Goal: Transaction & Acquisition: Download file/media

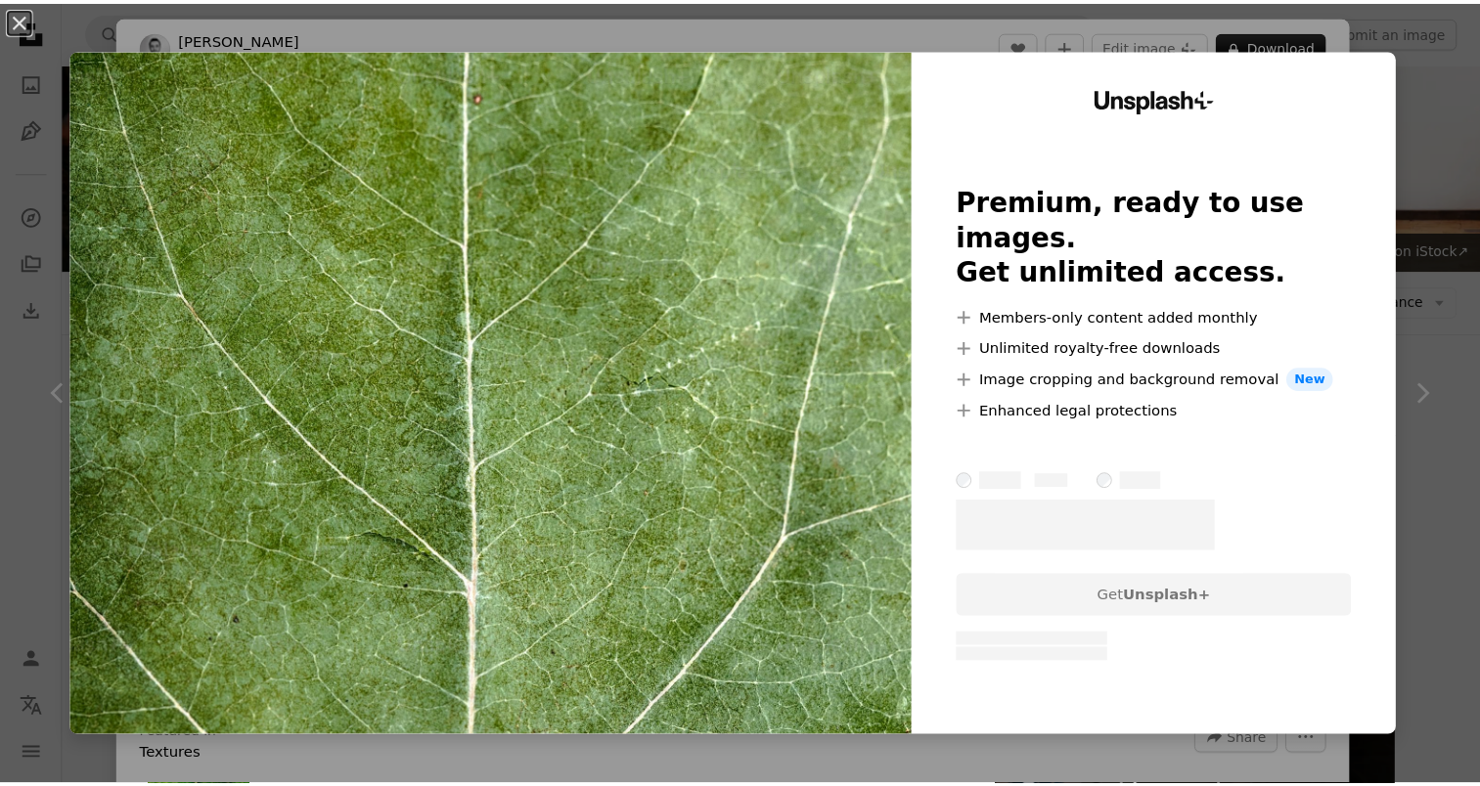
scroll to position [880, 0]
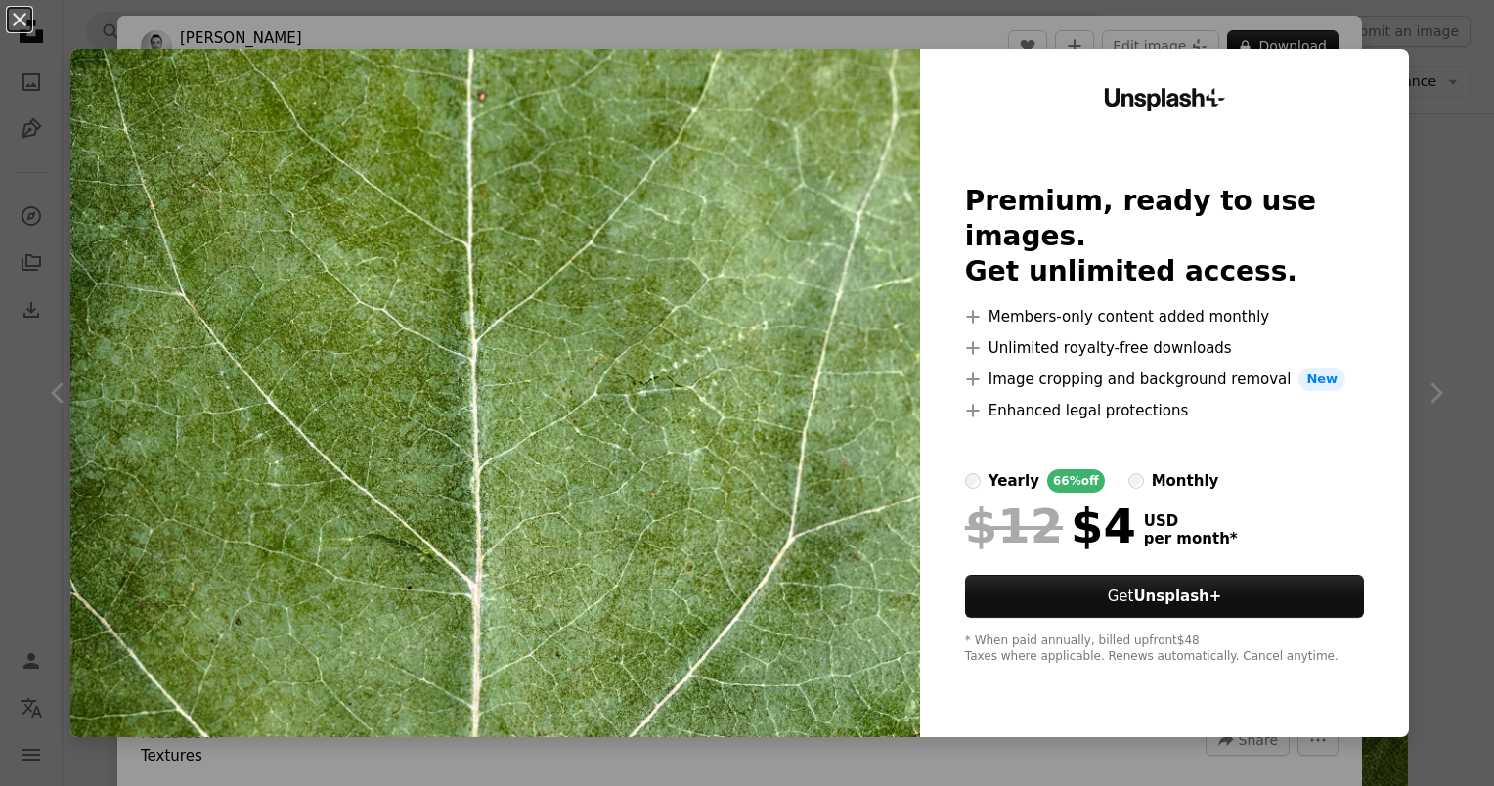
click at [1427, 129] on div "An X shape Unsplash+ Premium, ready to use images. Get unlimited access. A plus…" at bounding box center [747, 393] width 1494 height 786
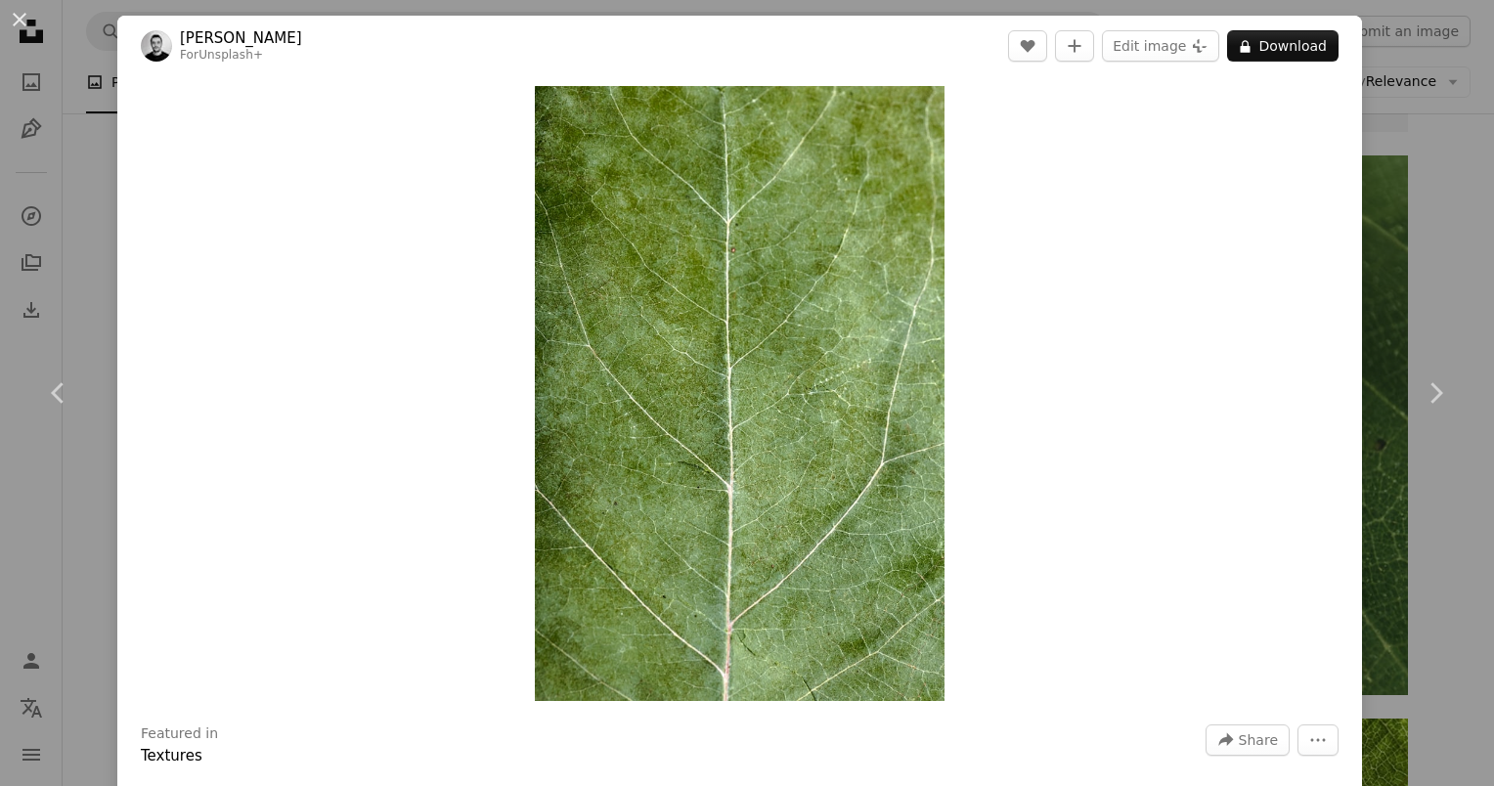
click at [1421, 143] on div "An X shape Chevron left Chevron right [PERSON_NAME] For Unsplash+ A heart A plu…" at bounding box center [747, 393] width 1494 height 786
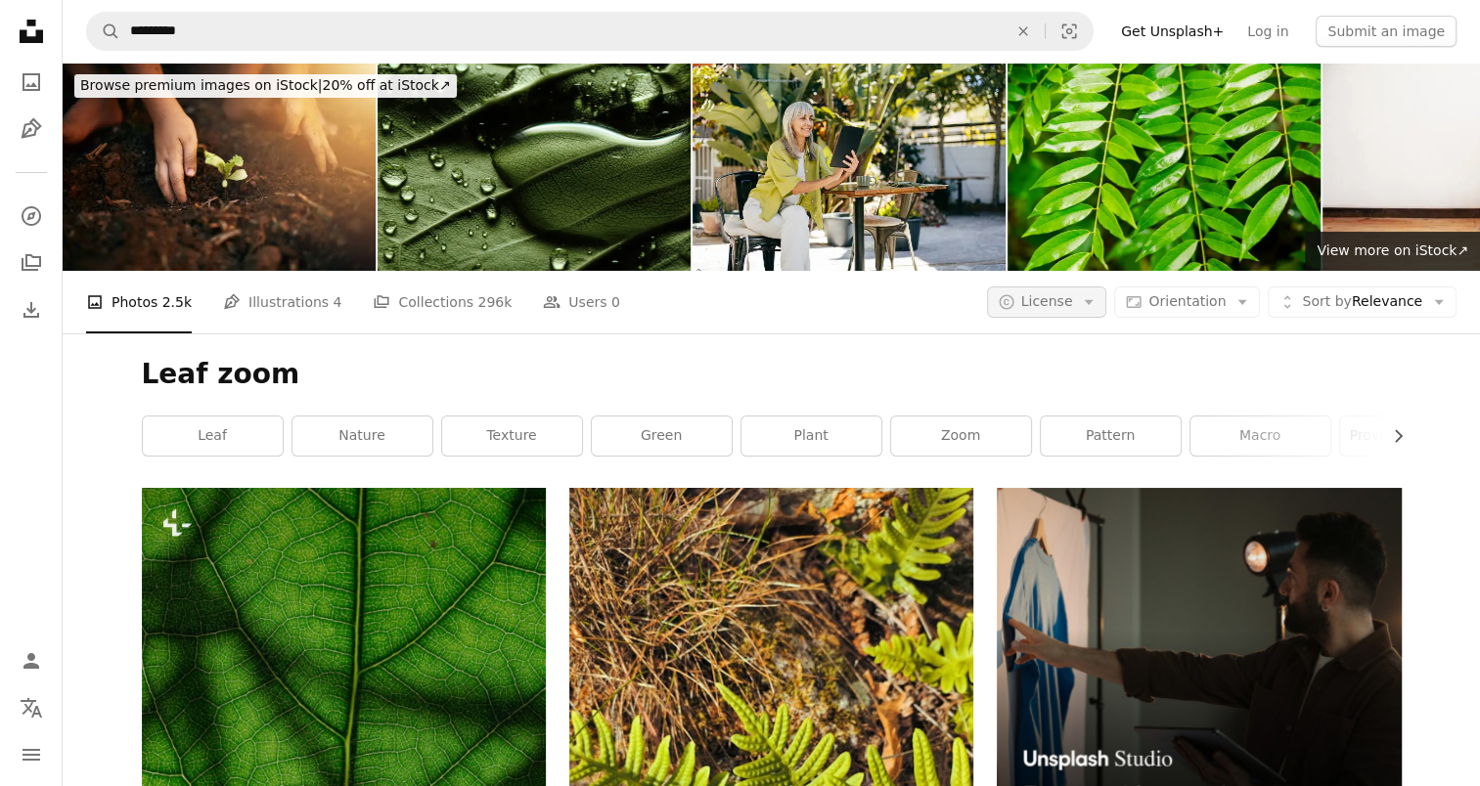
click at [1073, 309] on span "License" at bounding box center [1047, 301] width 52 height 16
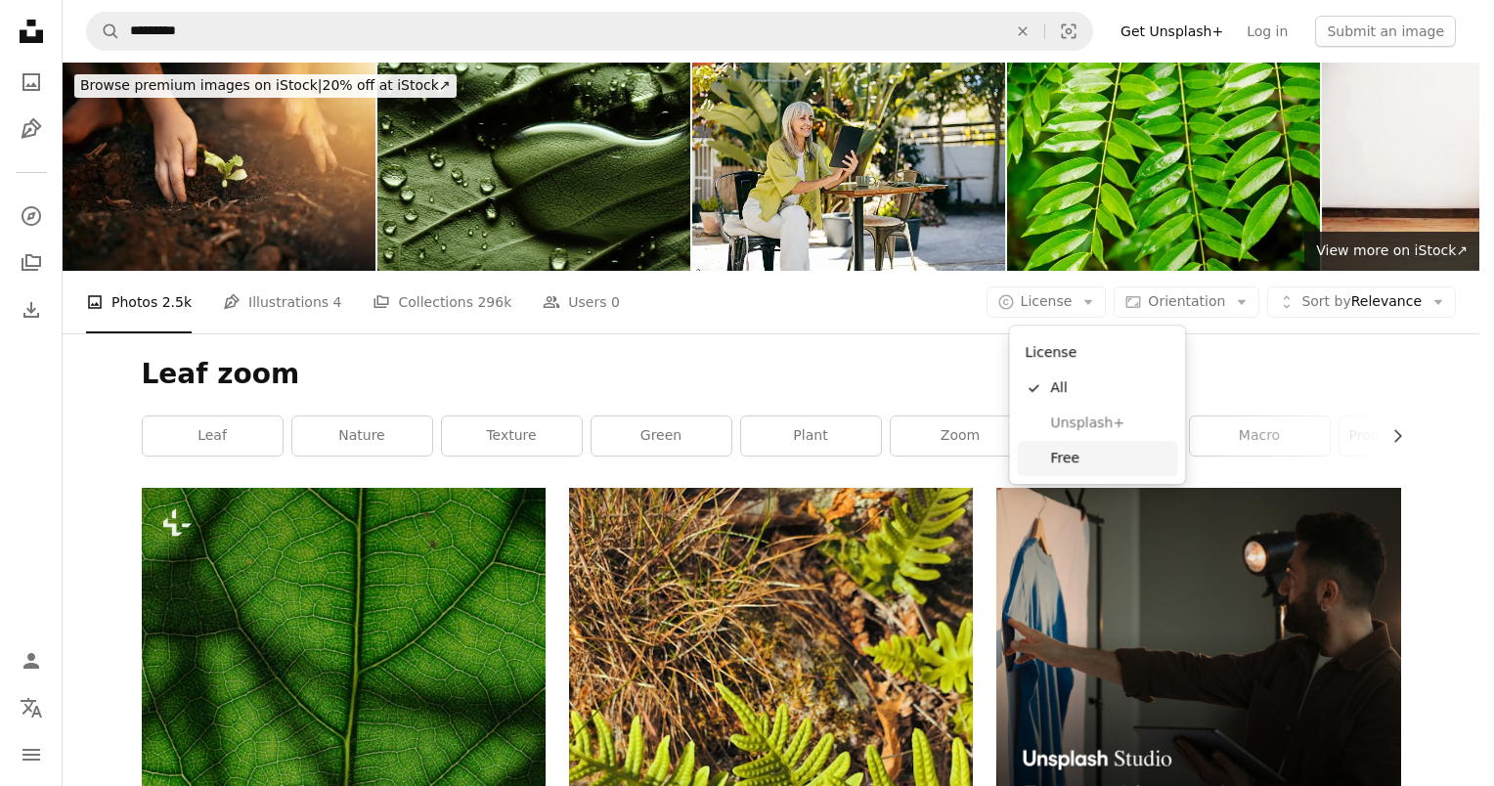
click at [1068, 461] on span "Free" at bounding box center [1109, 459] width 119 height 20
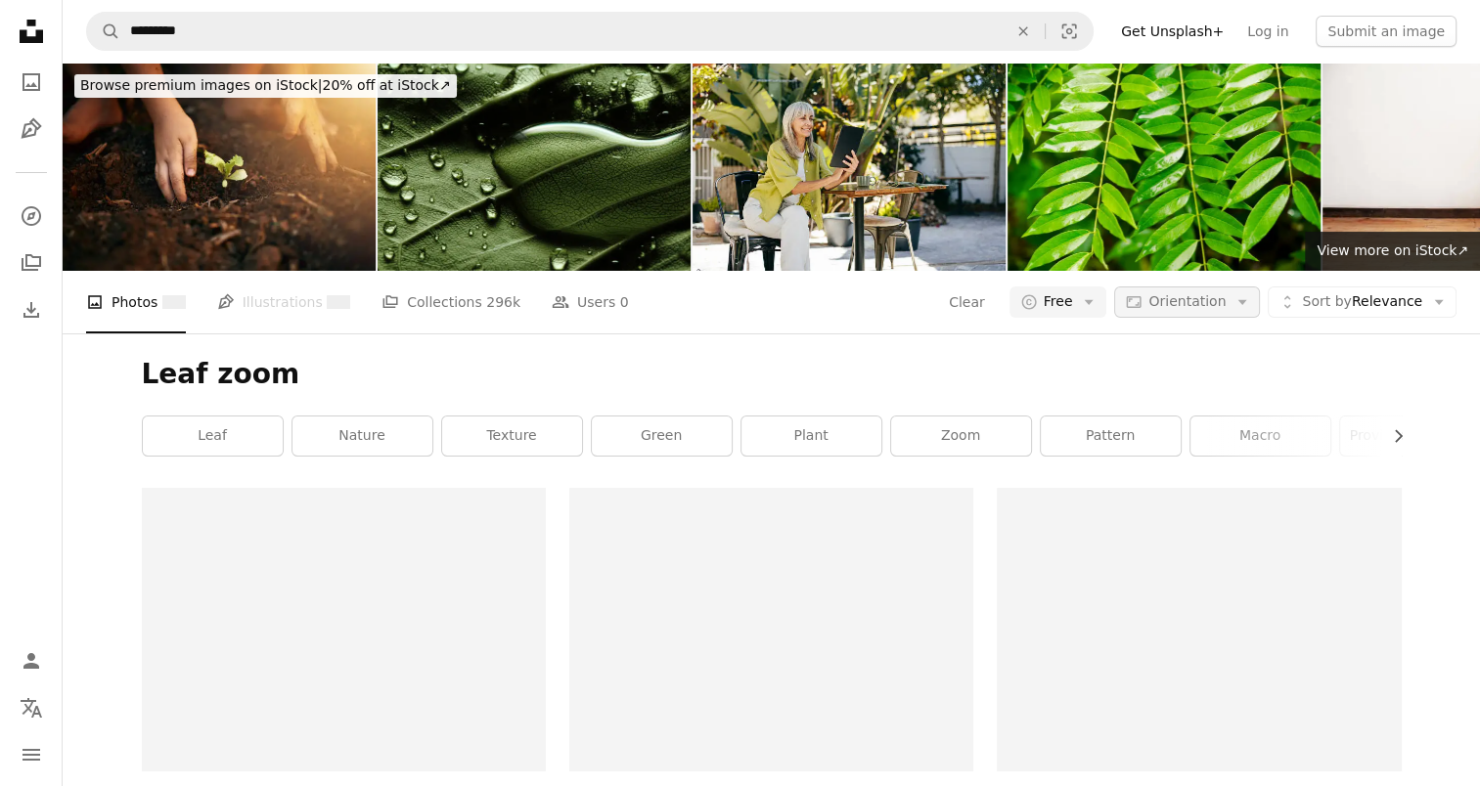
click at [1225, 303] on span "Orientation" at bounding box center [1186, 301] width 77 height 16
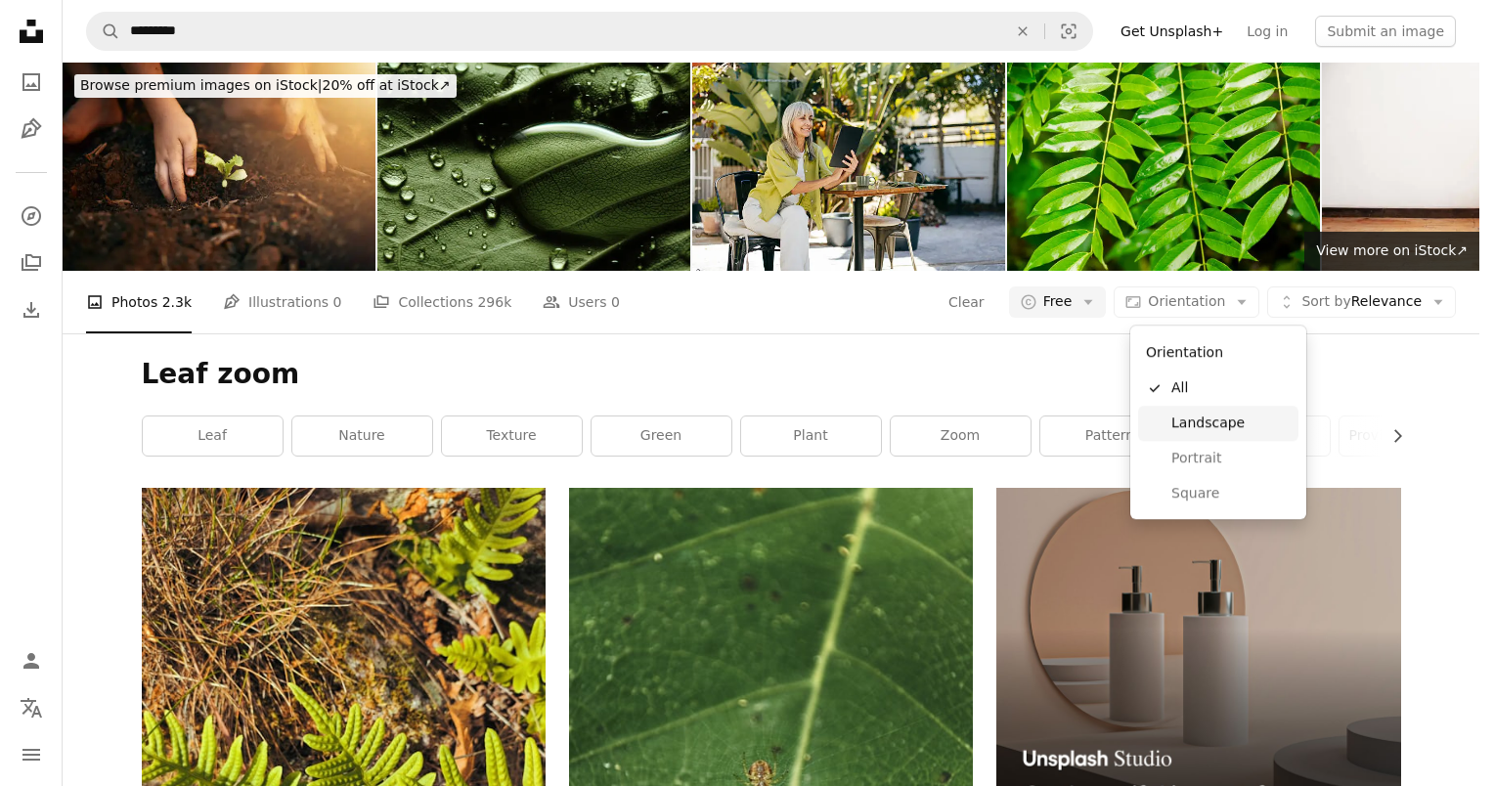
click at [1196, 431] on span "Landscape" at bounding box center [1231, 424] width 119 height 20
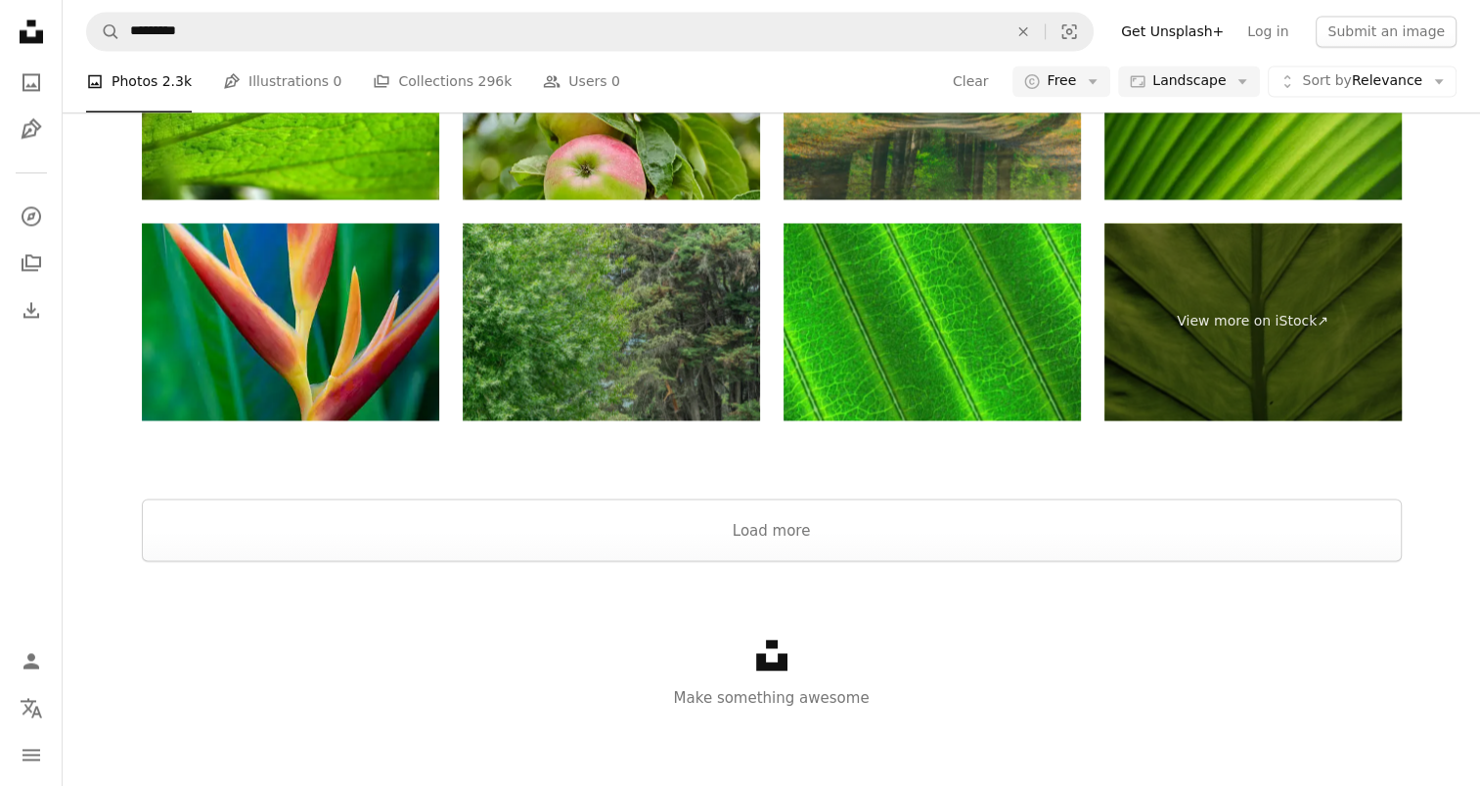
scroll to position [2910, 0]
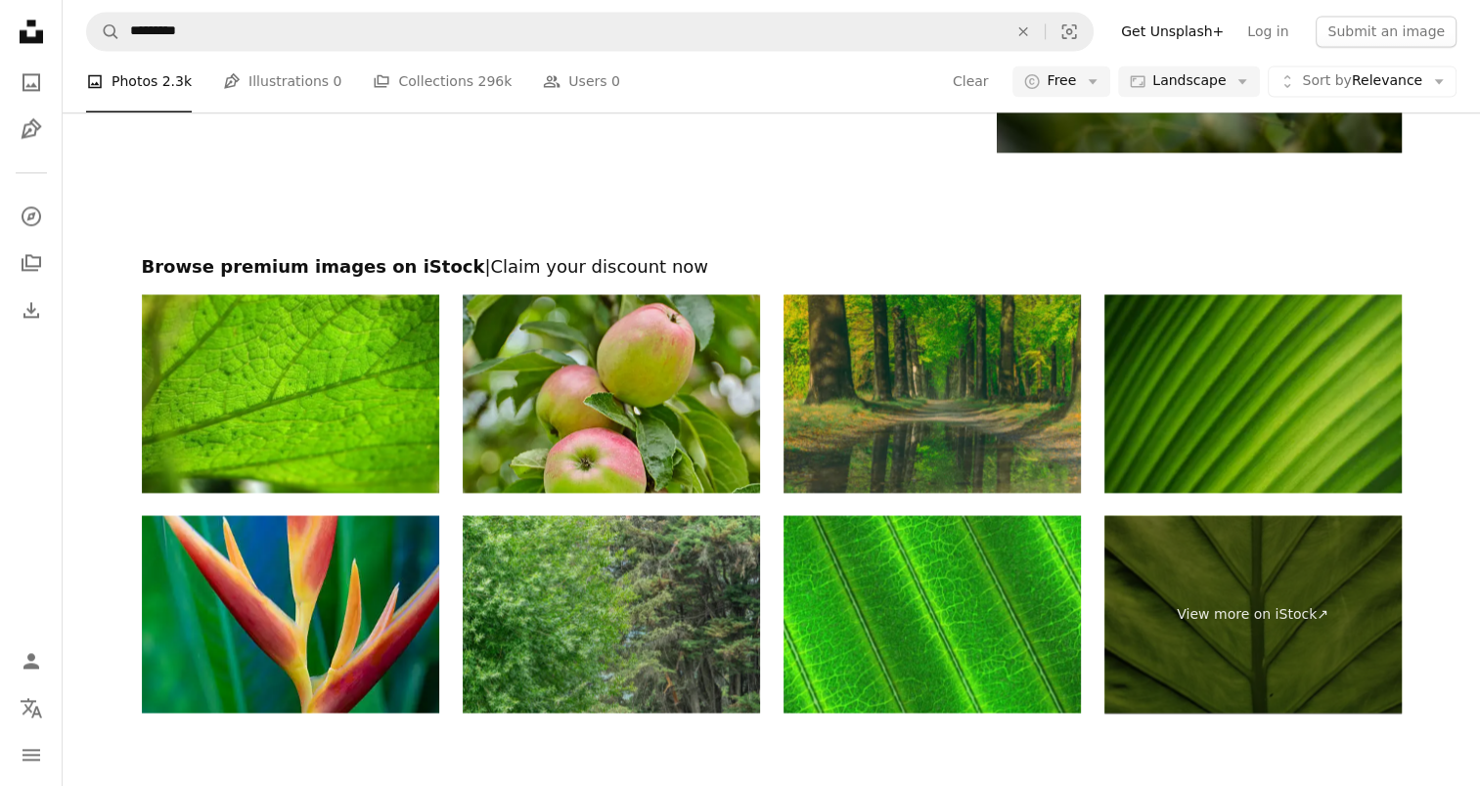
click at [1242, 357] on img at bounding box center [1252, 393] width 297 height 199
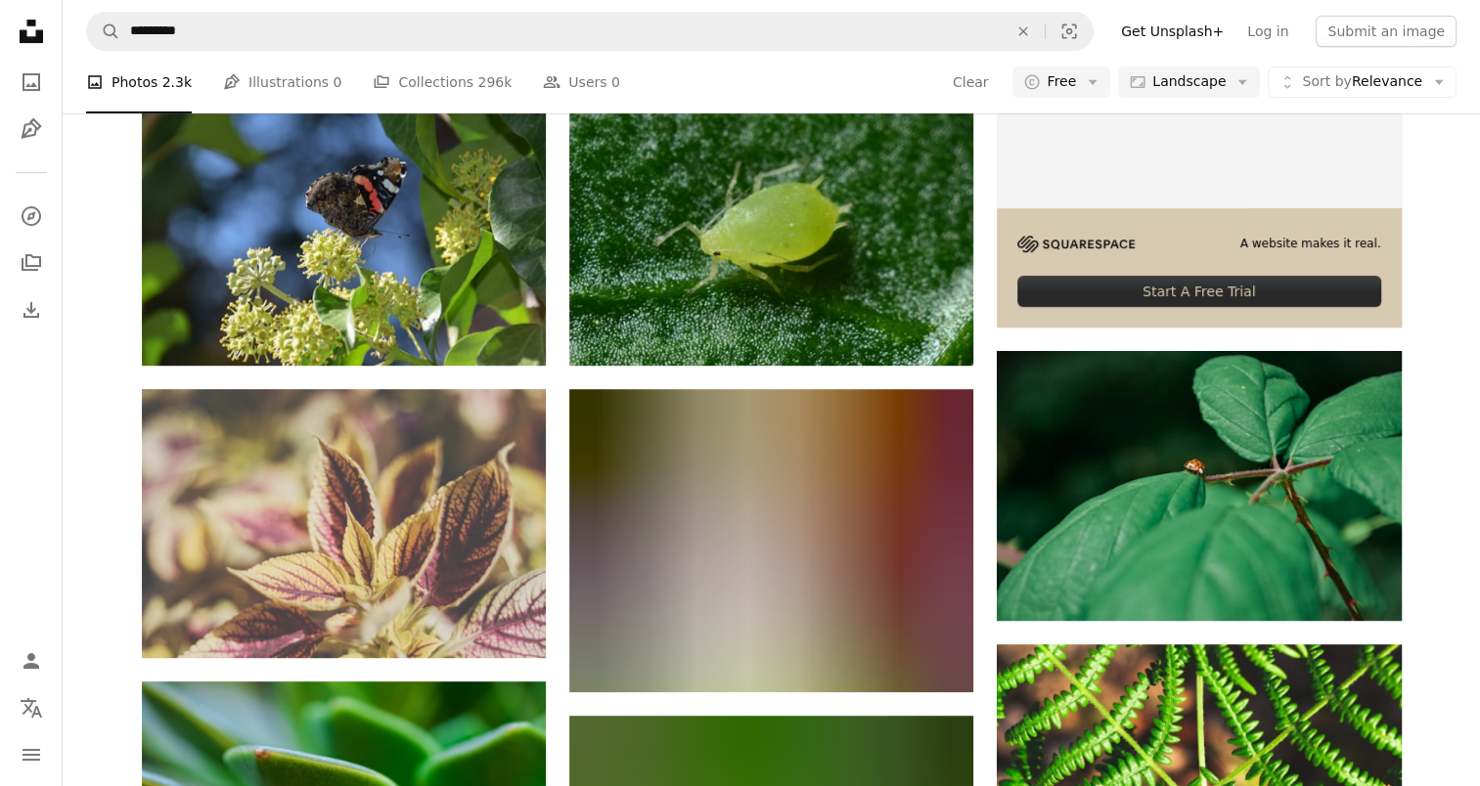
scroll to position [1173, 0]
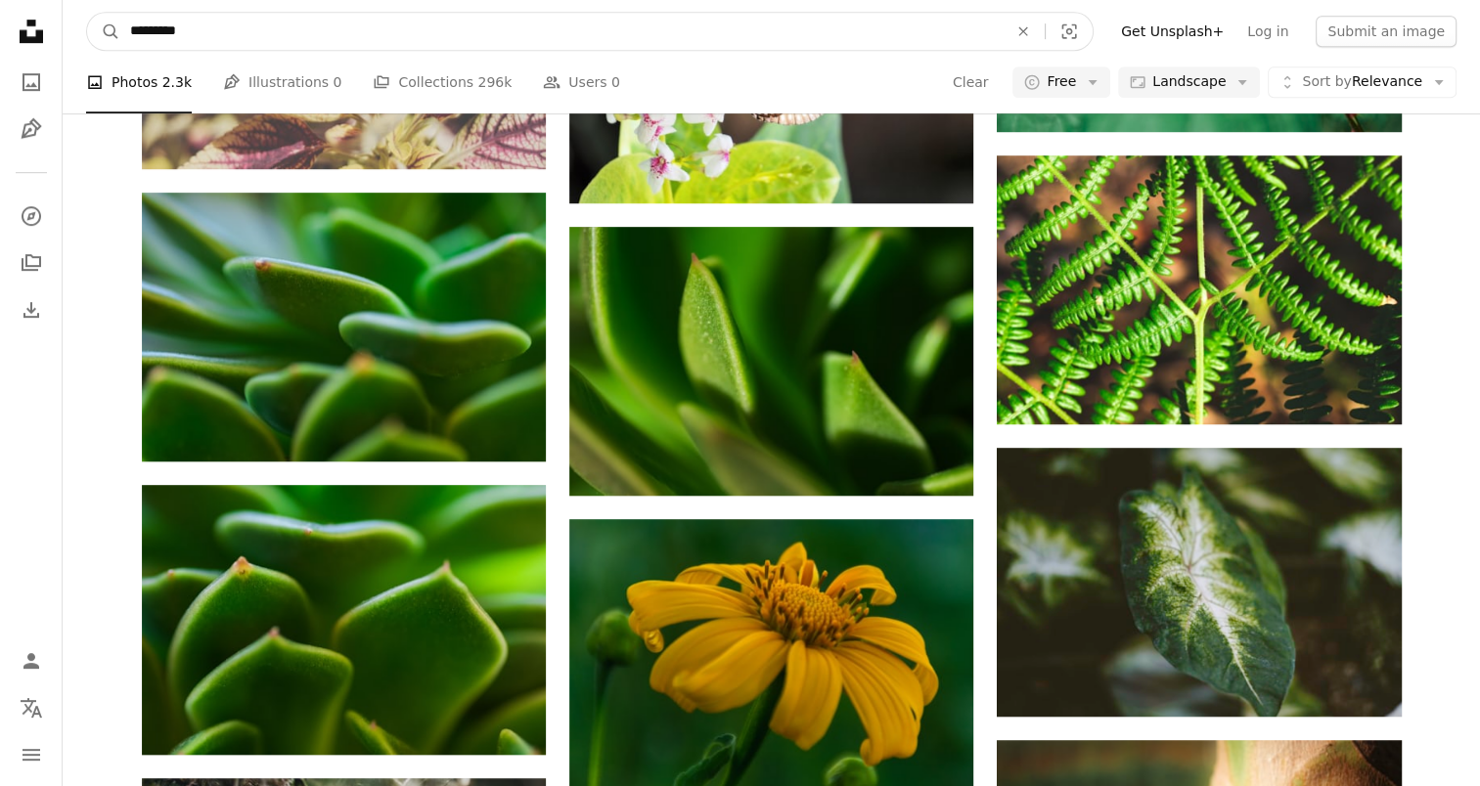
click at [319, 19] on input "*********" at bounding box center [560, 31] width 881 height 37
type input "***"
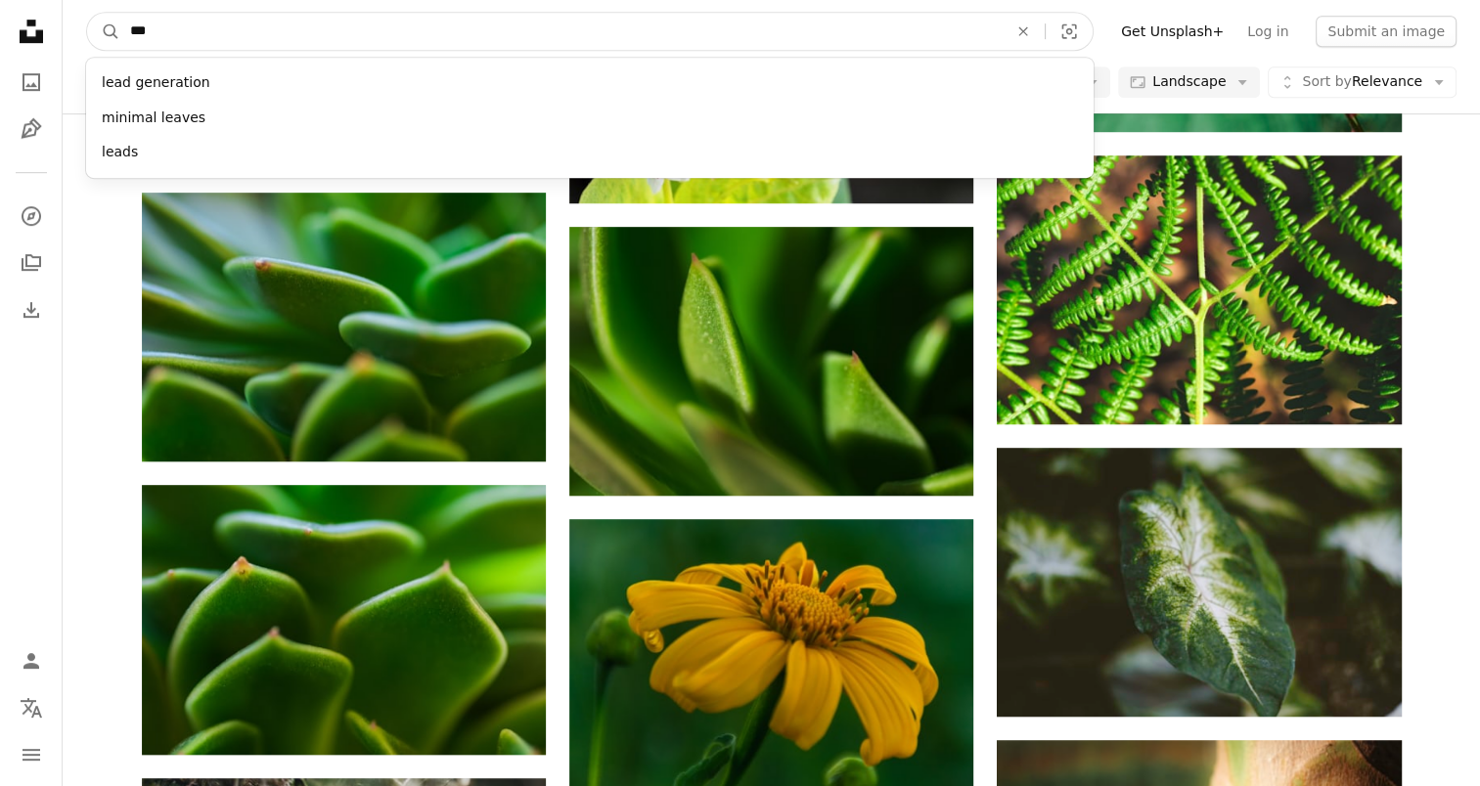
click button "A magnifying glass" at bounding box center [103, 31] width 33 height 37
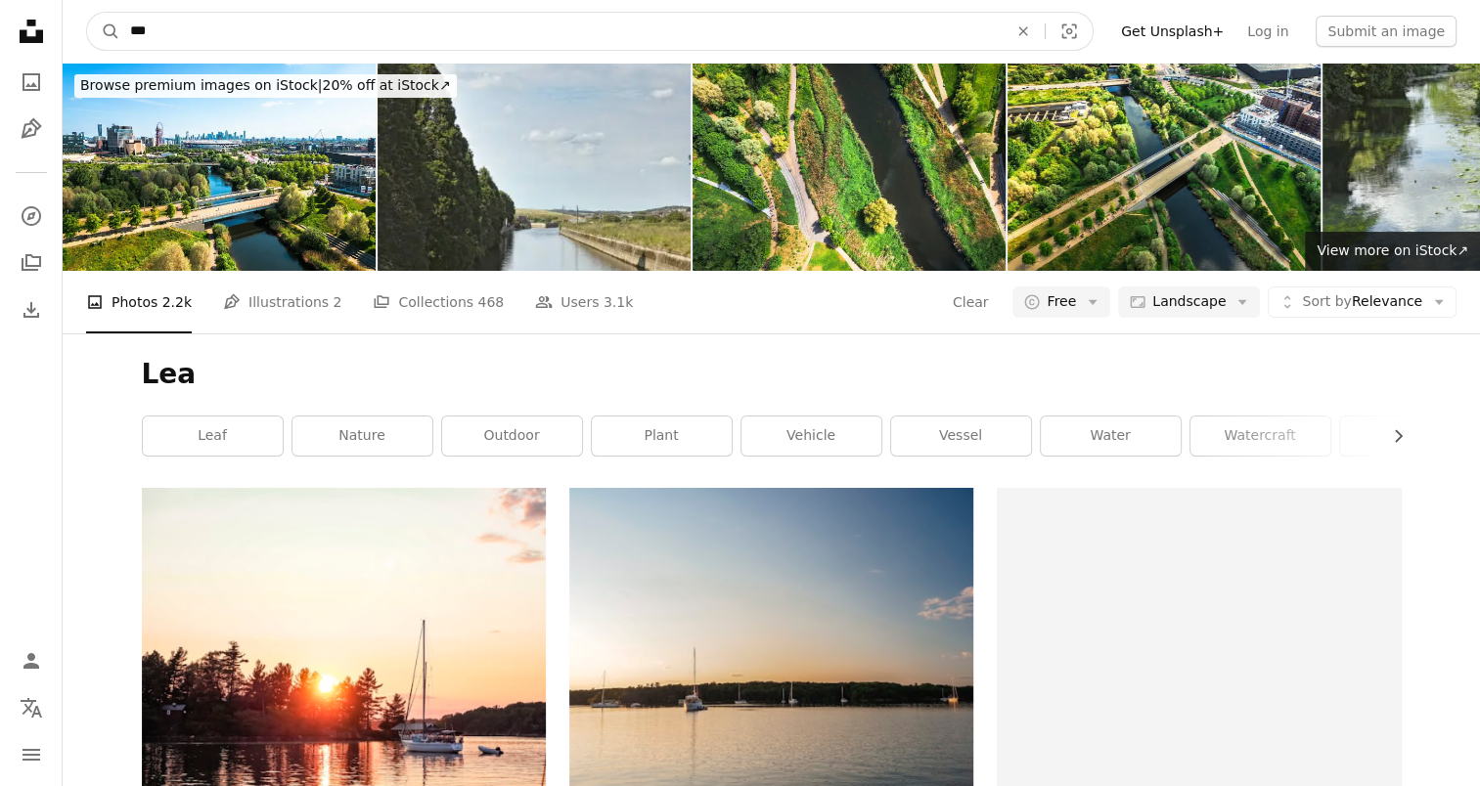
click at [290, 20] on input "***" at bounding box center [560, 31] width 881 height 37
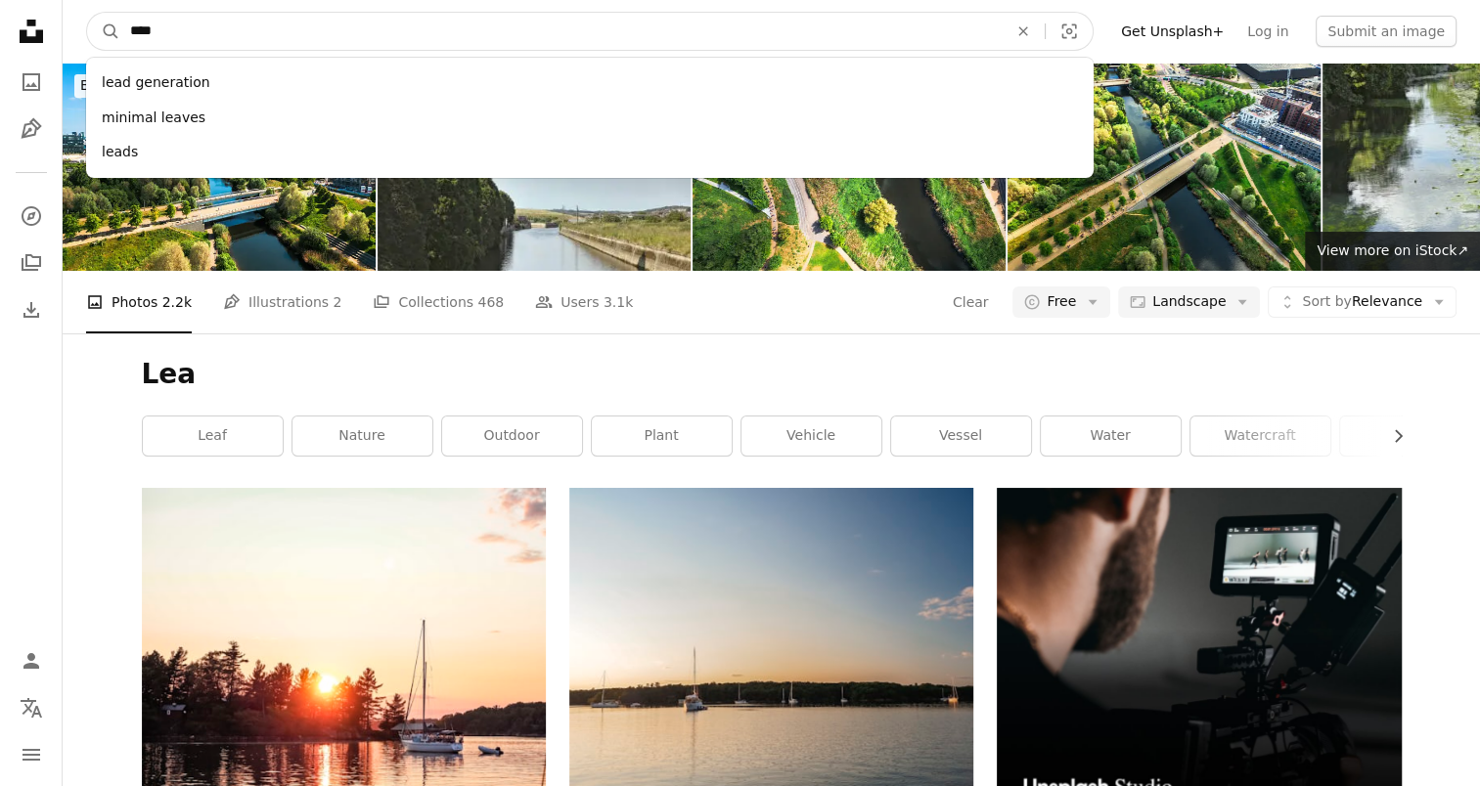
type input "****"
click at [87, 13] on button "A magnifying glass" at bounding box center [103, 31] width 33 height 37
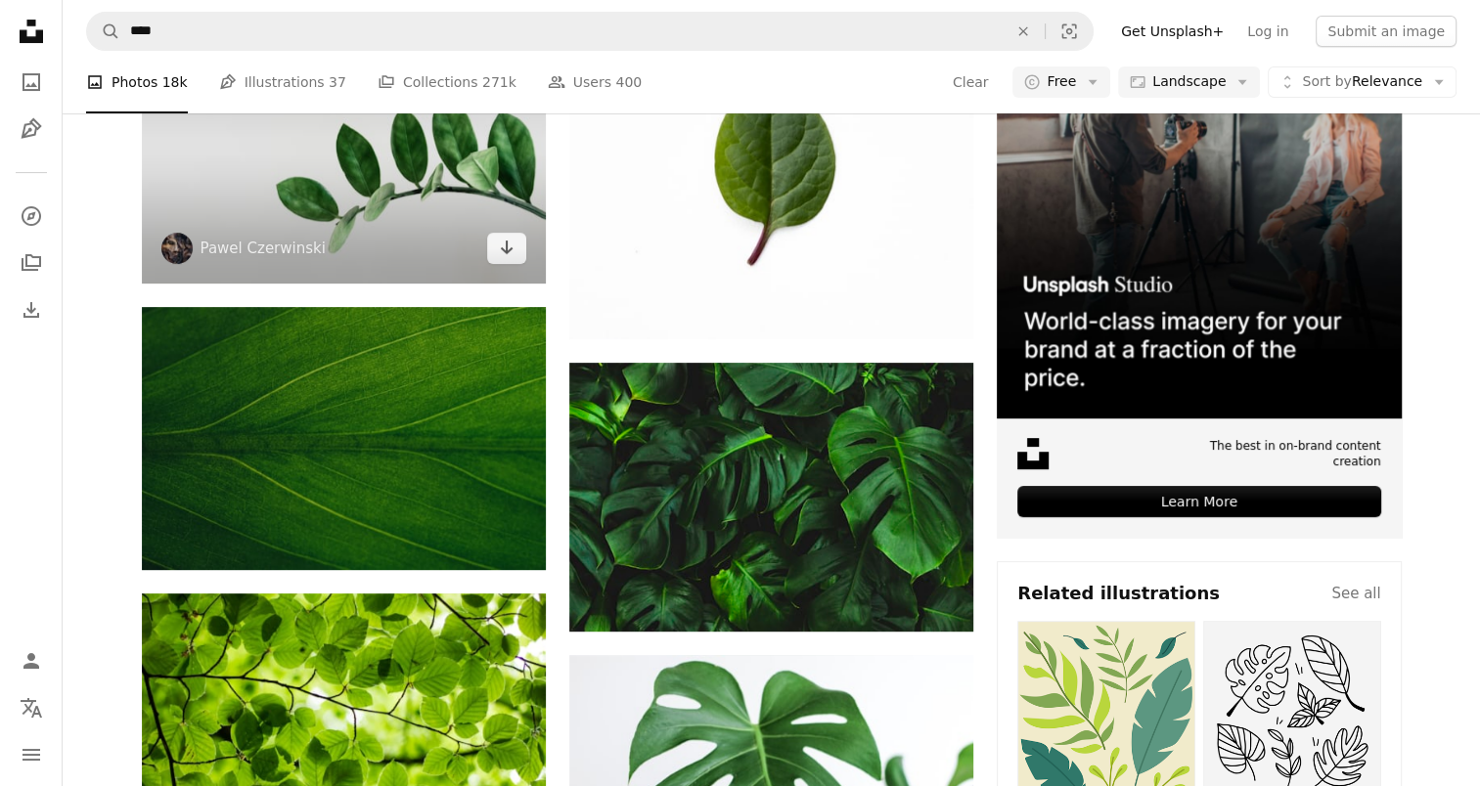
scroll to position [489, 0]
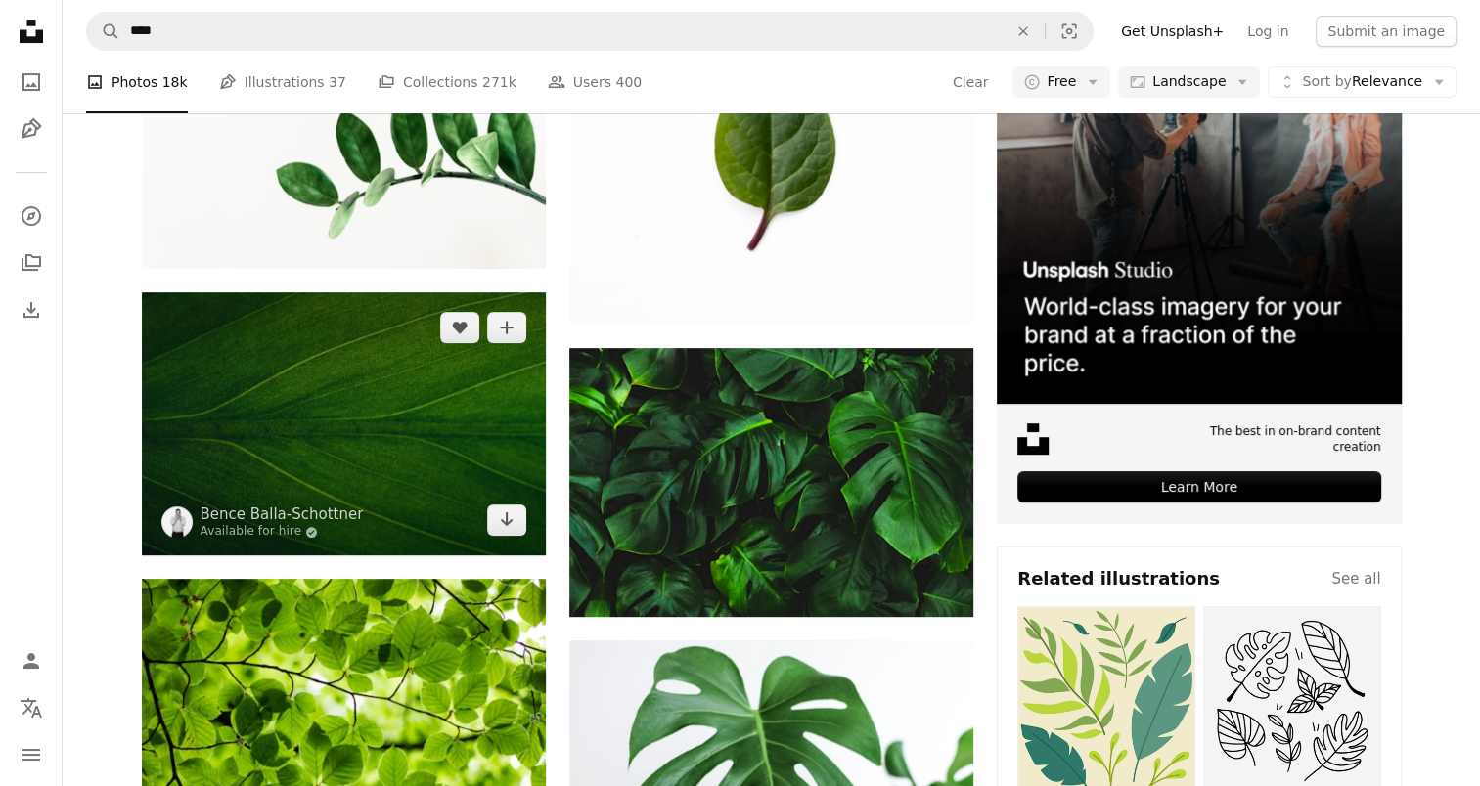
click at [219, 379] on img at bounding box center [344, 423] width 404 height 263
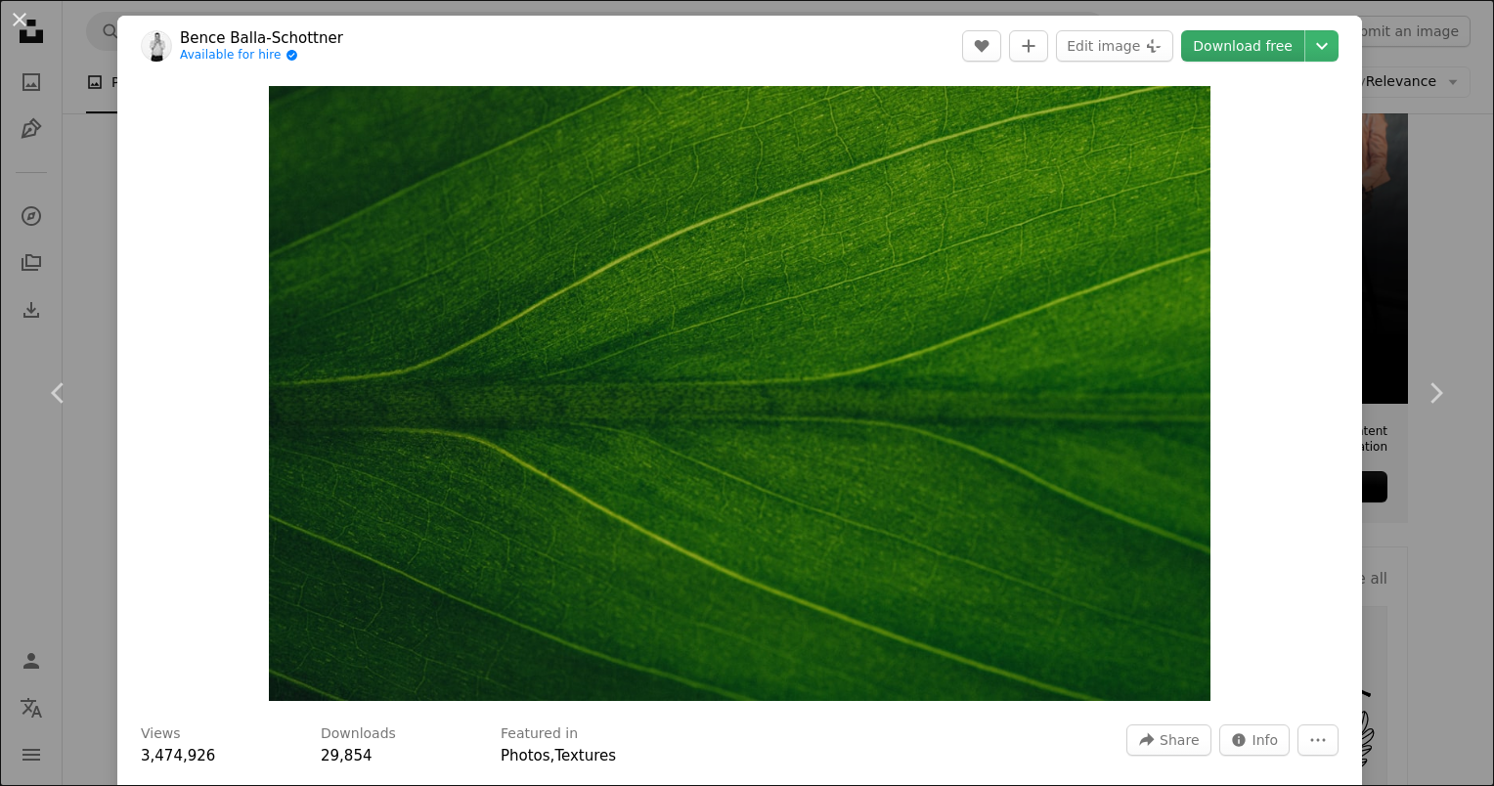
click at [1231, 53] on link "Download free" at bounding box center [1242, 45] width 123 height 31
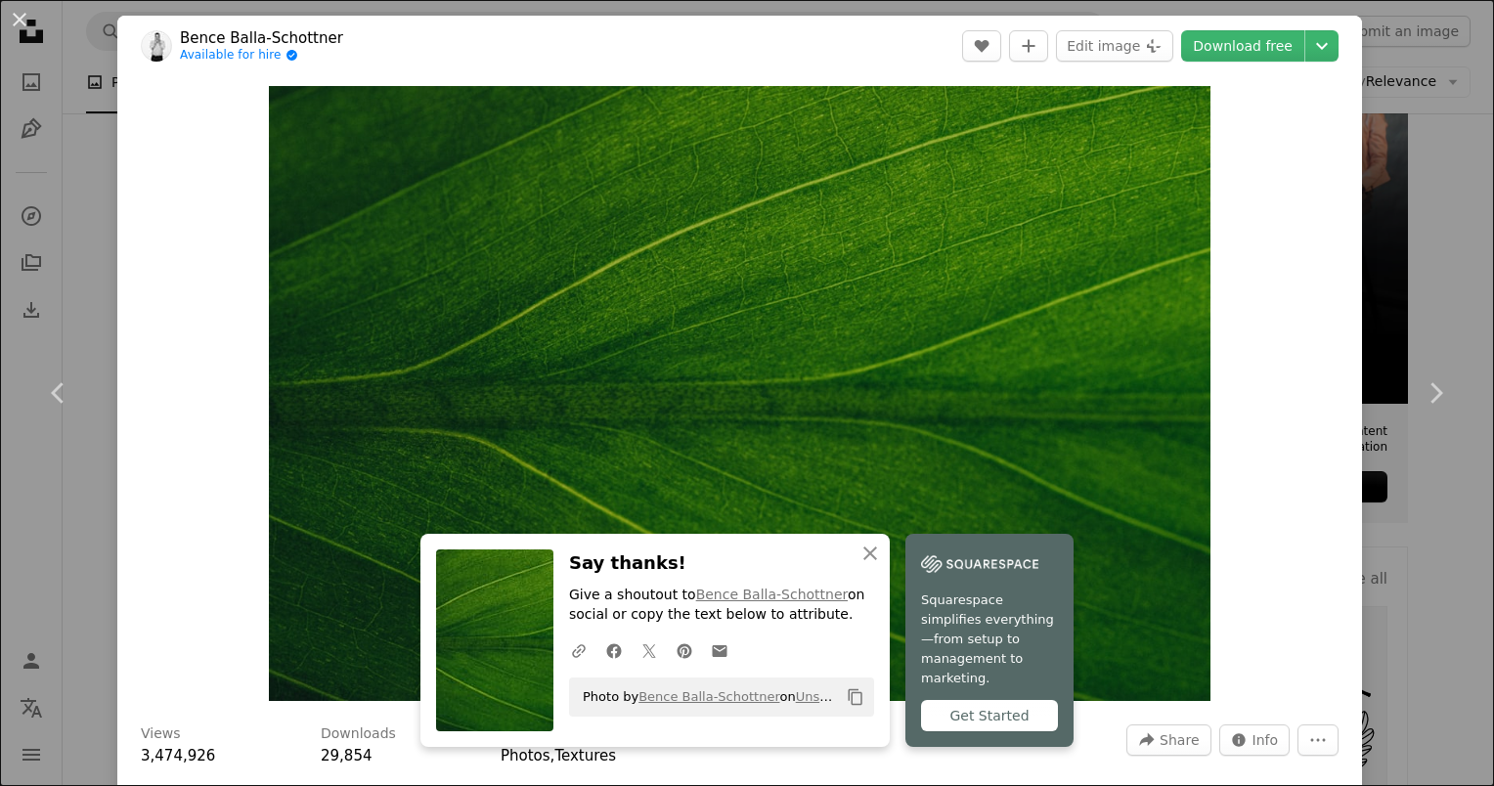
click at [1404, 274] on div "An X shape Chevron left Chevron right An X shape Close Say thanks! Give a shout…" at bounding box center [747, 393] width 1494 height 786
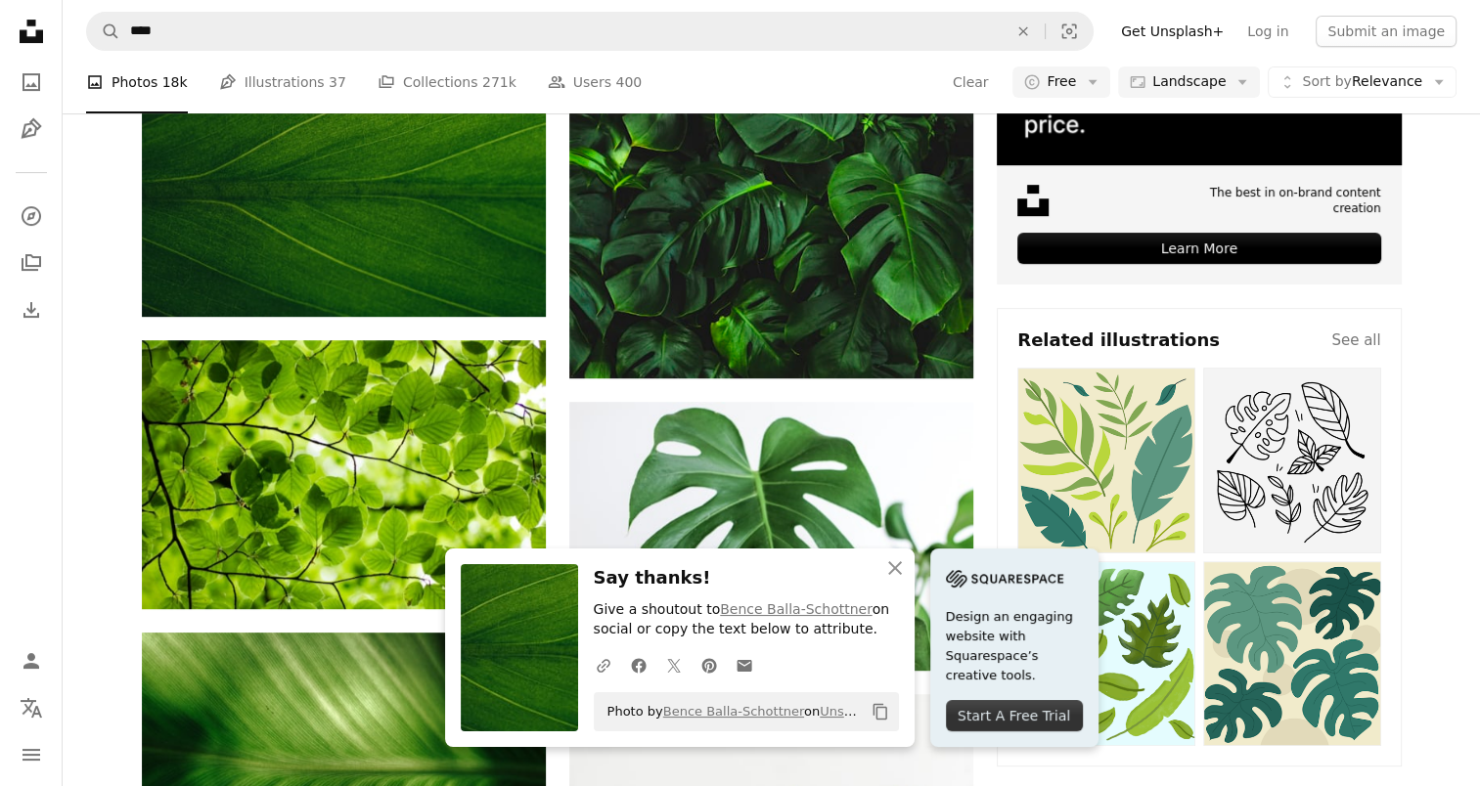
scroll to position [782, 0]
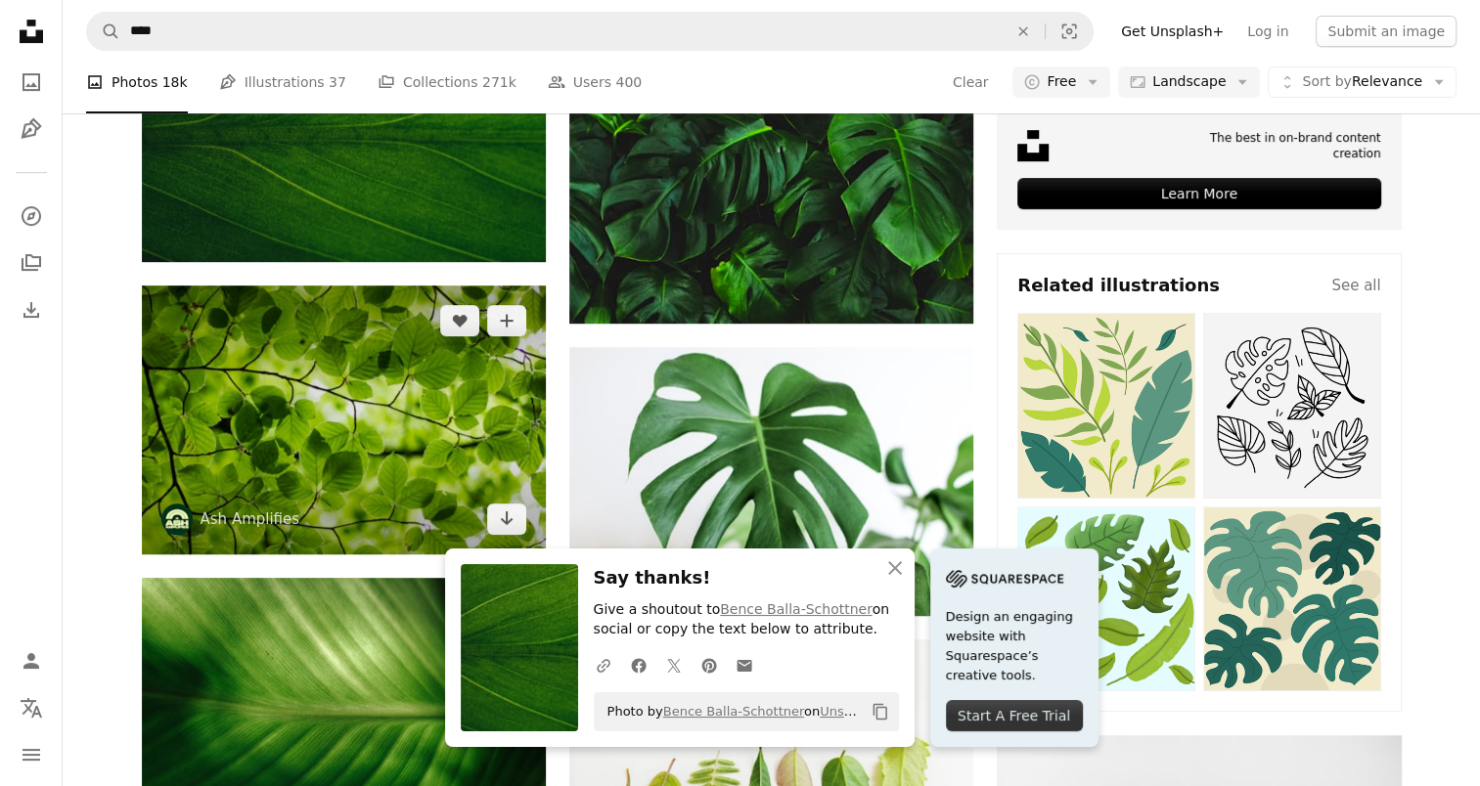
click at [336, 408] on img at bounding box center [344, 420] width 404 height 269
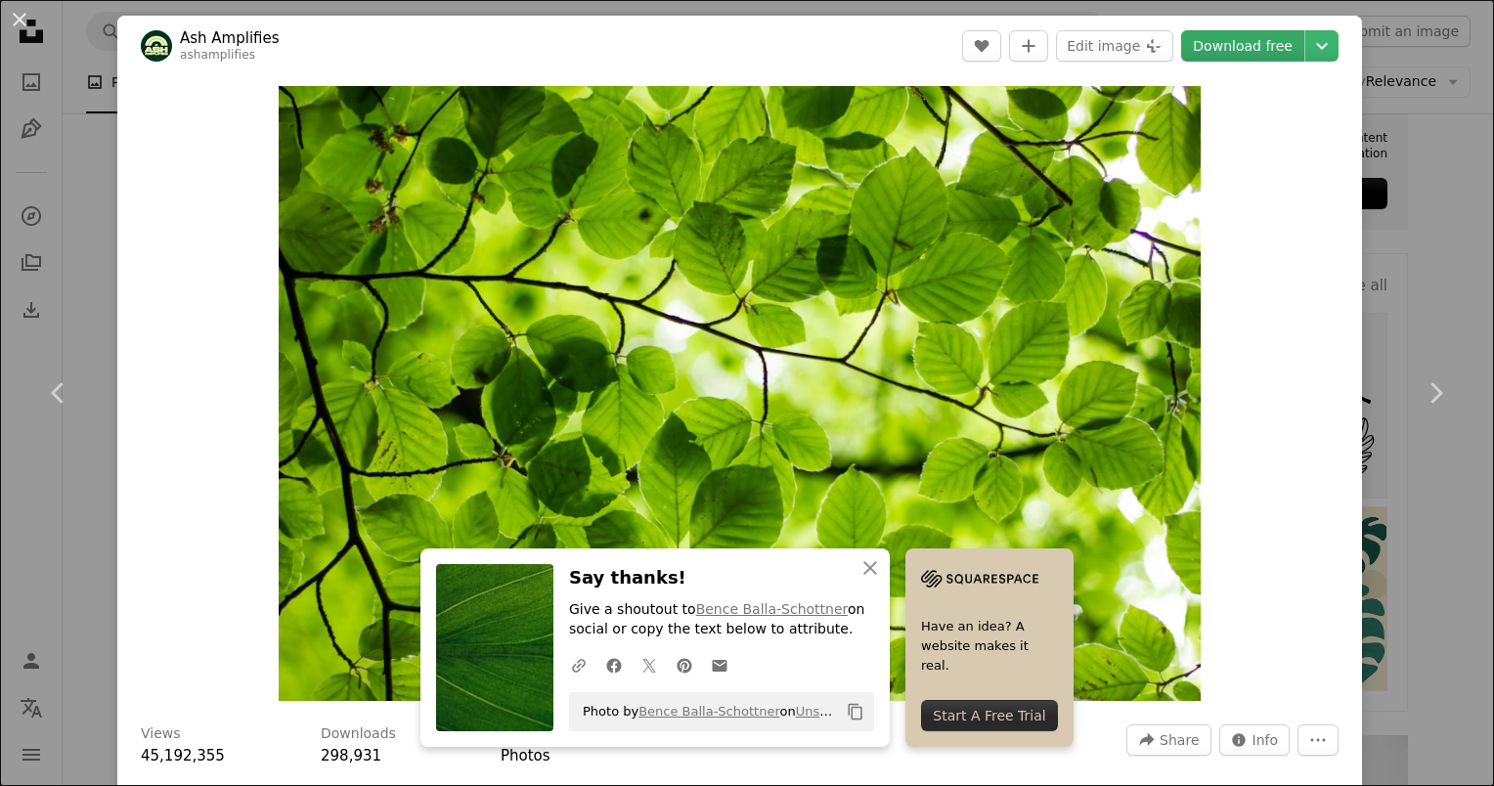
click at [1223, 51] on link "Download free" at bounding box center [1242, 45] width 123 height 31
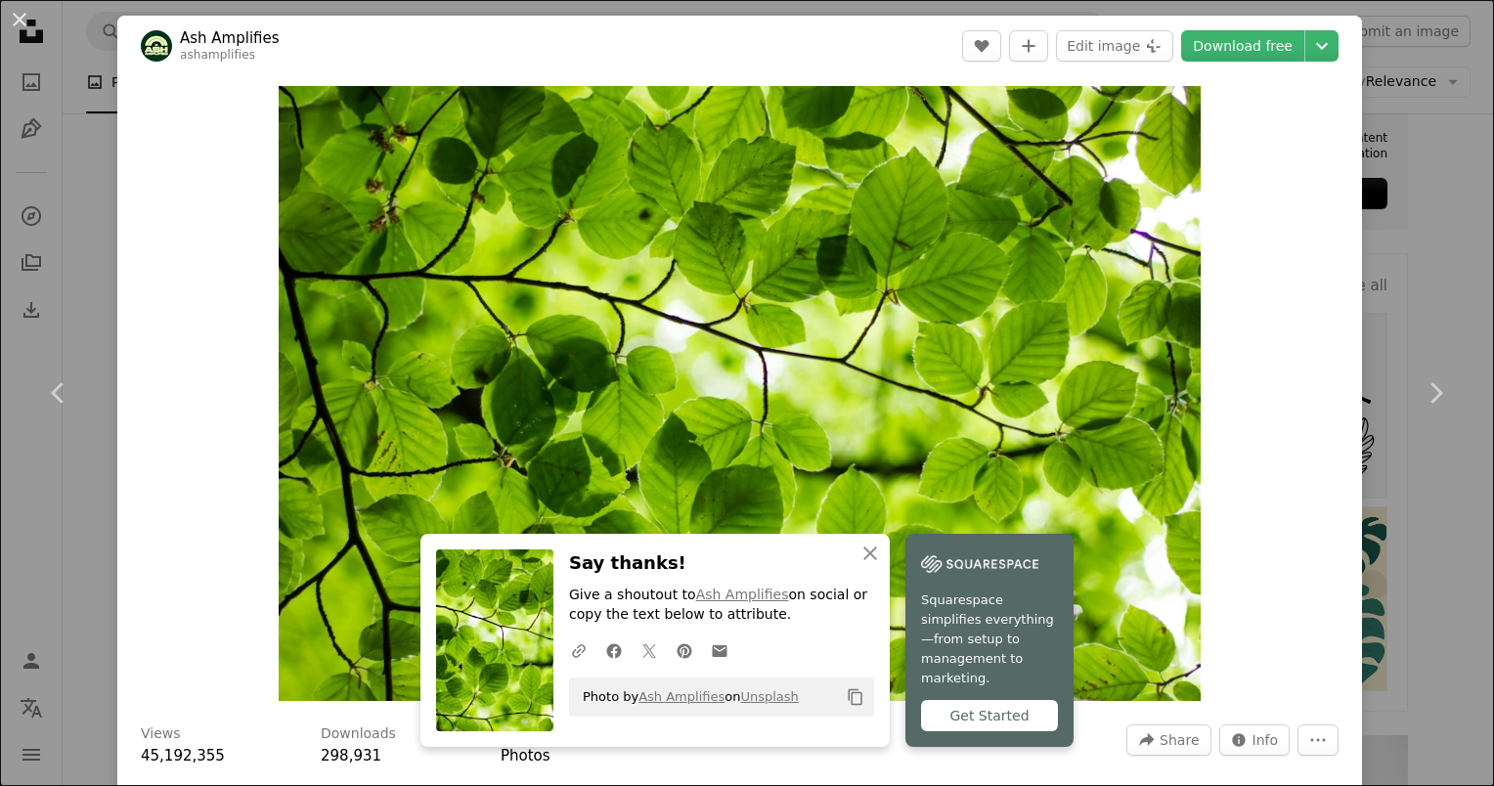
click at [1415, 277] on div "An X shape Chevron left Chevron right An X shape Close Say thanks! Give a shout…" at bounding box center [747, 393] width 1494 height 786
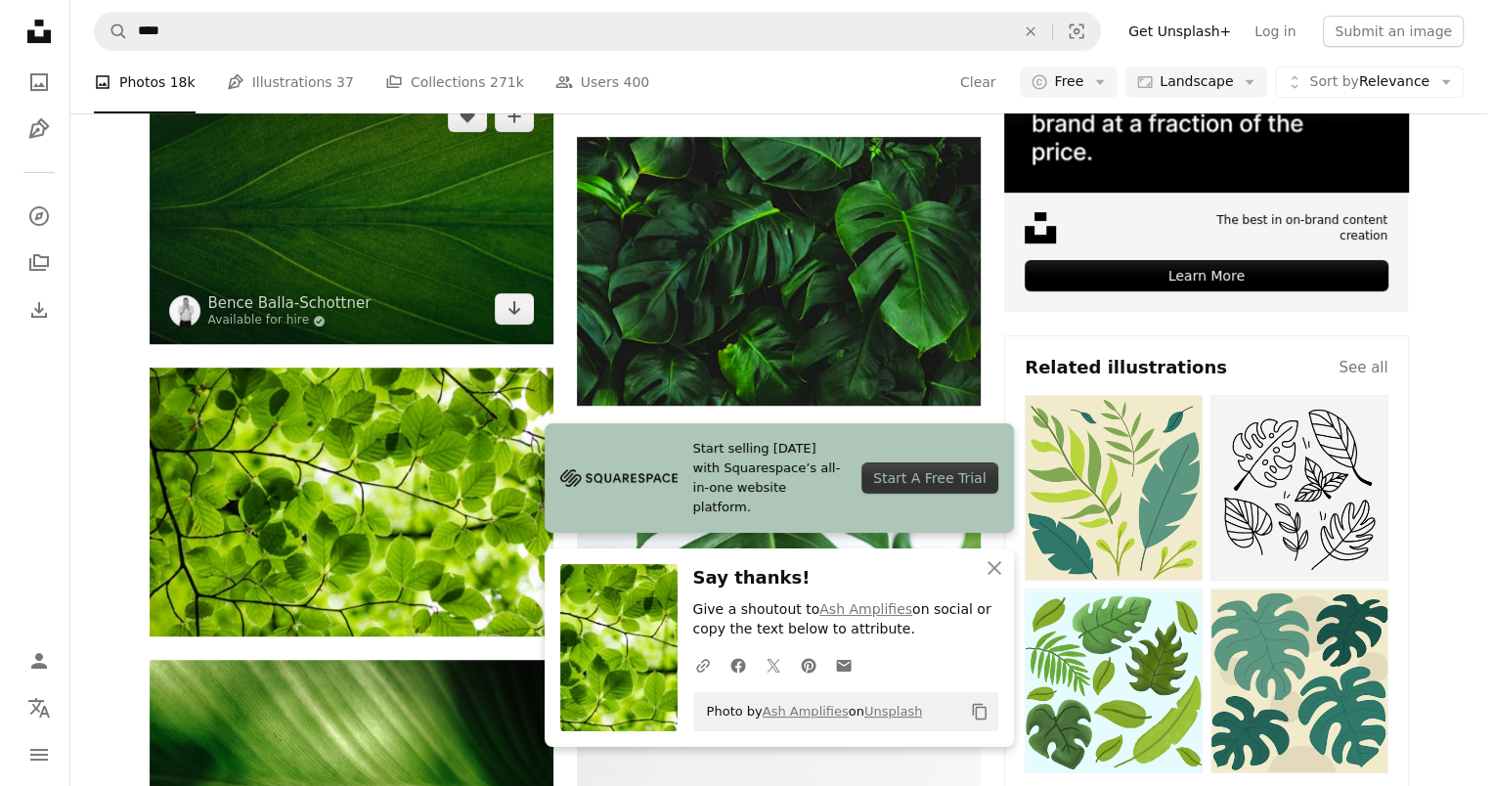
scroll to position [685, 0]
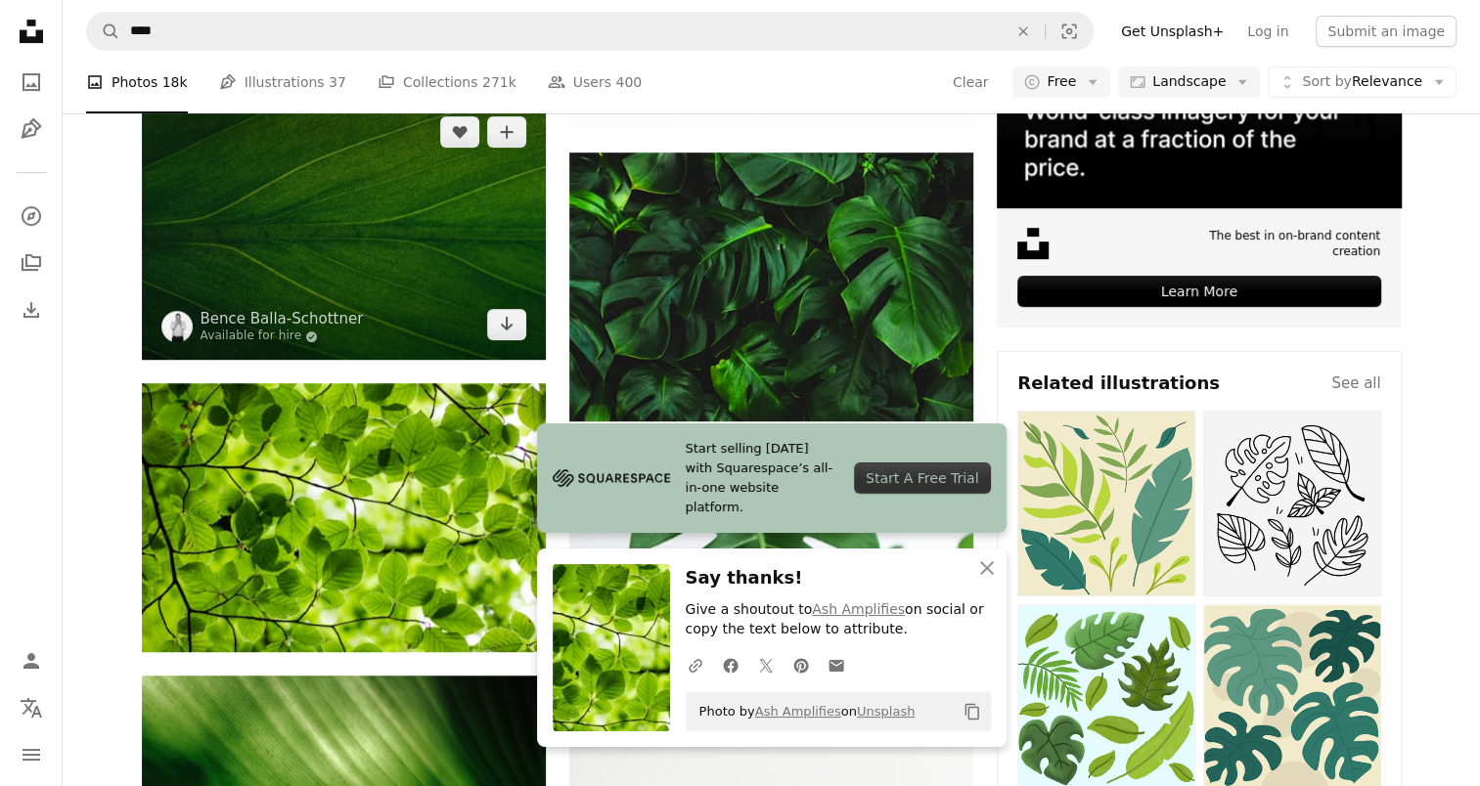
click at [228, 288] on img at bounding box center [344, 228] width 404 height 263
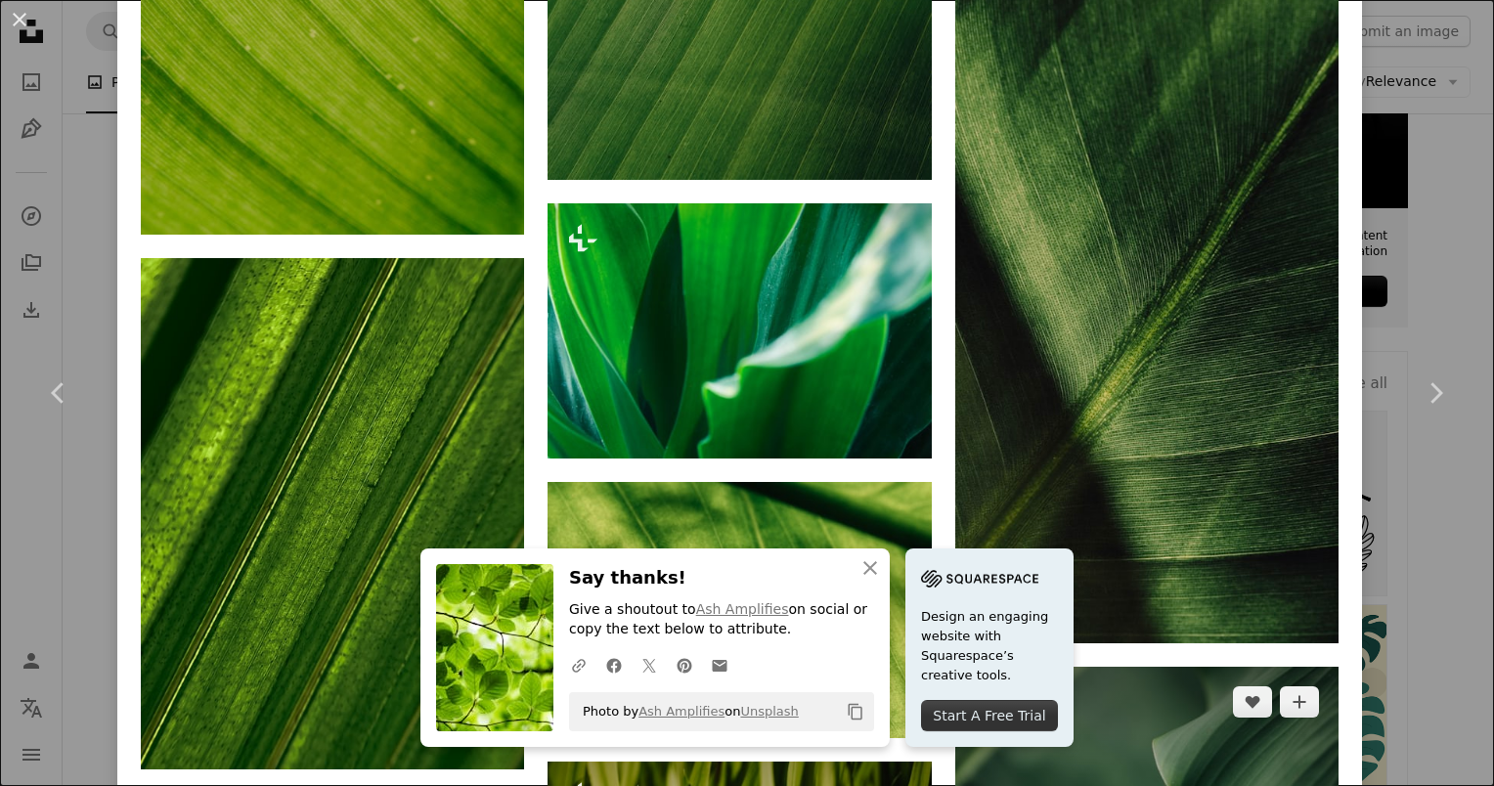
scroll to position [2347, 0]
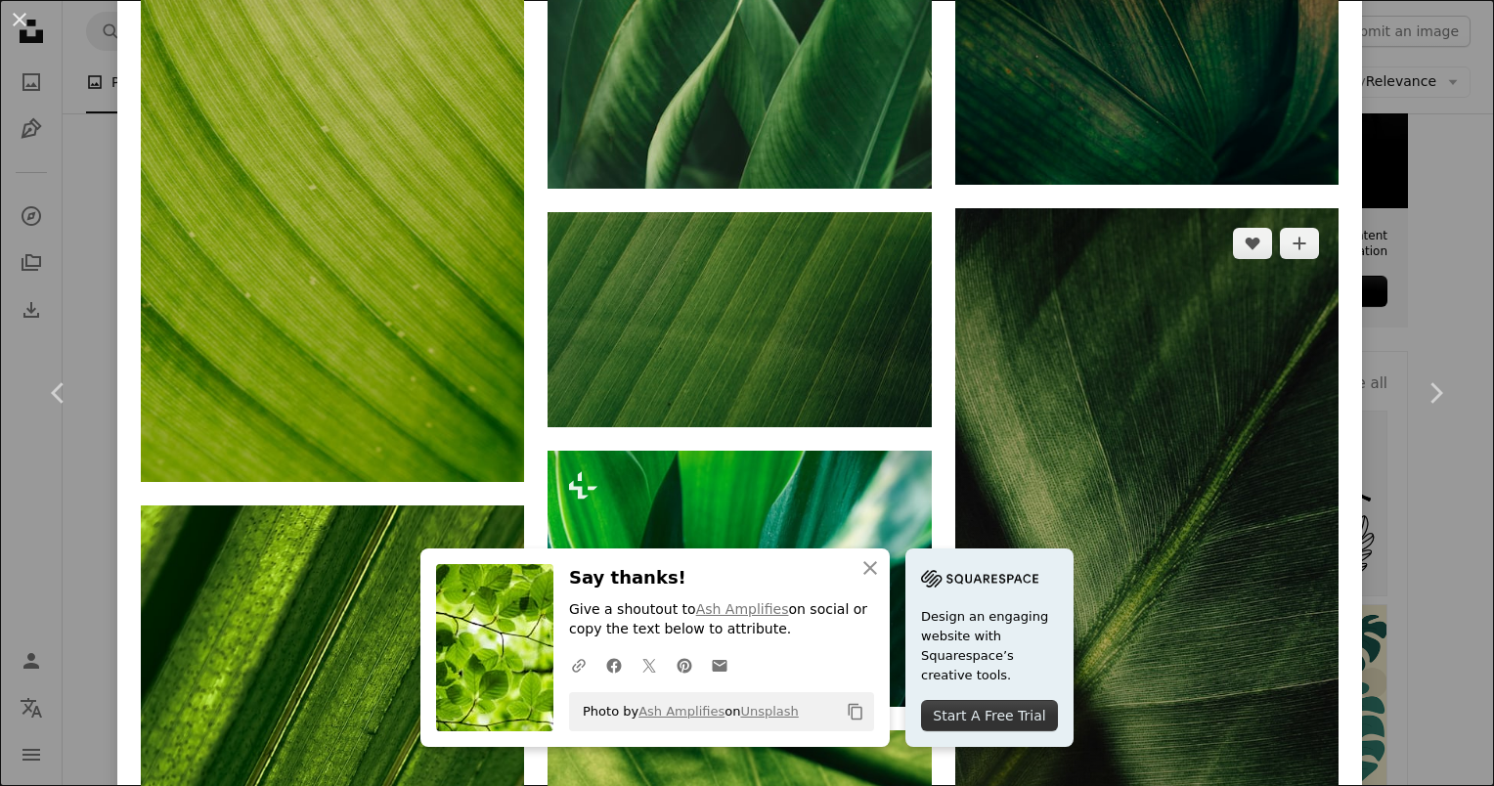
click at [1163, 369] on img at bounding box center [1146, 549] width 383 height 683
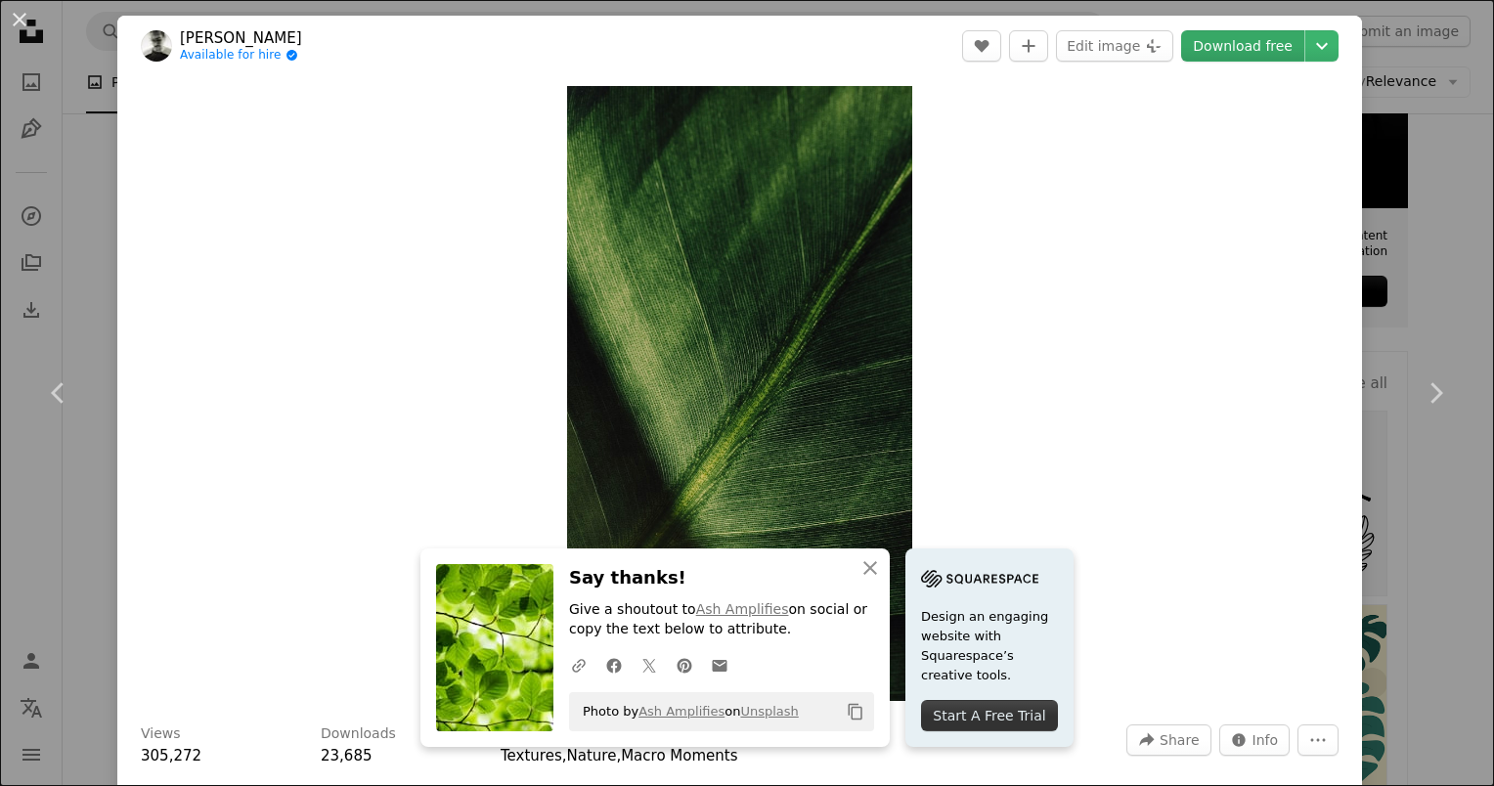
click at [1206, 44] on link "Download free" at bounding box center [1242, 45] width 123 height 31
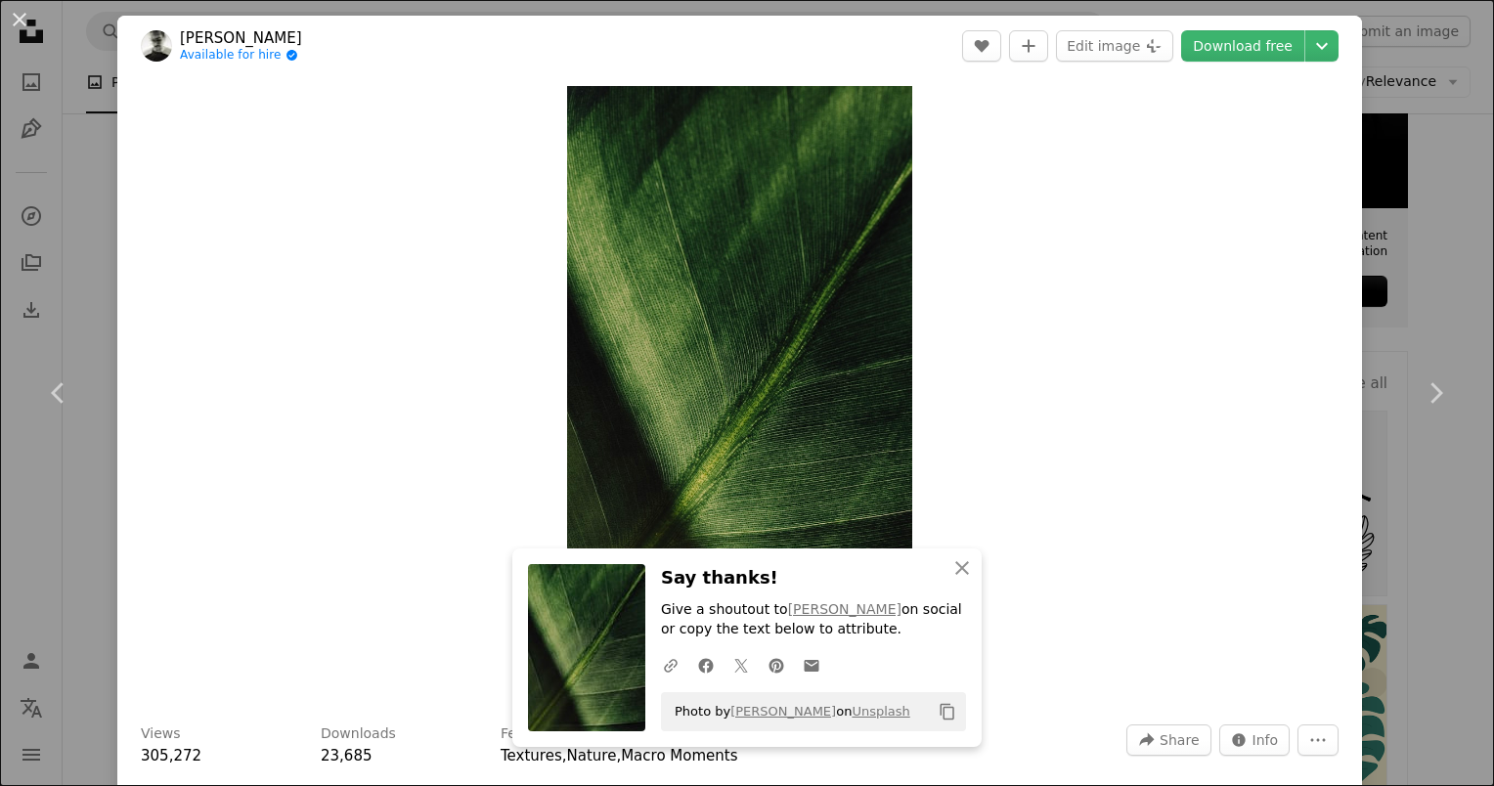
drag, startPoint x: 1413, startPoint y: 235, endPoint x: 1409, endPoint y: 225, distance: 10.5
click at [1413, 235] on div "An X shape Chevron left Chevron right An X shape Close Say thanks! Give a shout…" at bounding box center [747, 393] width 1494 height 786
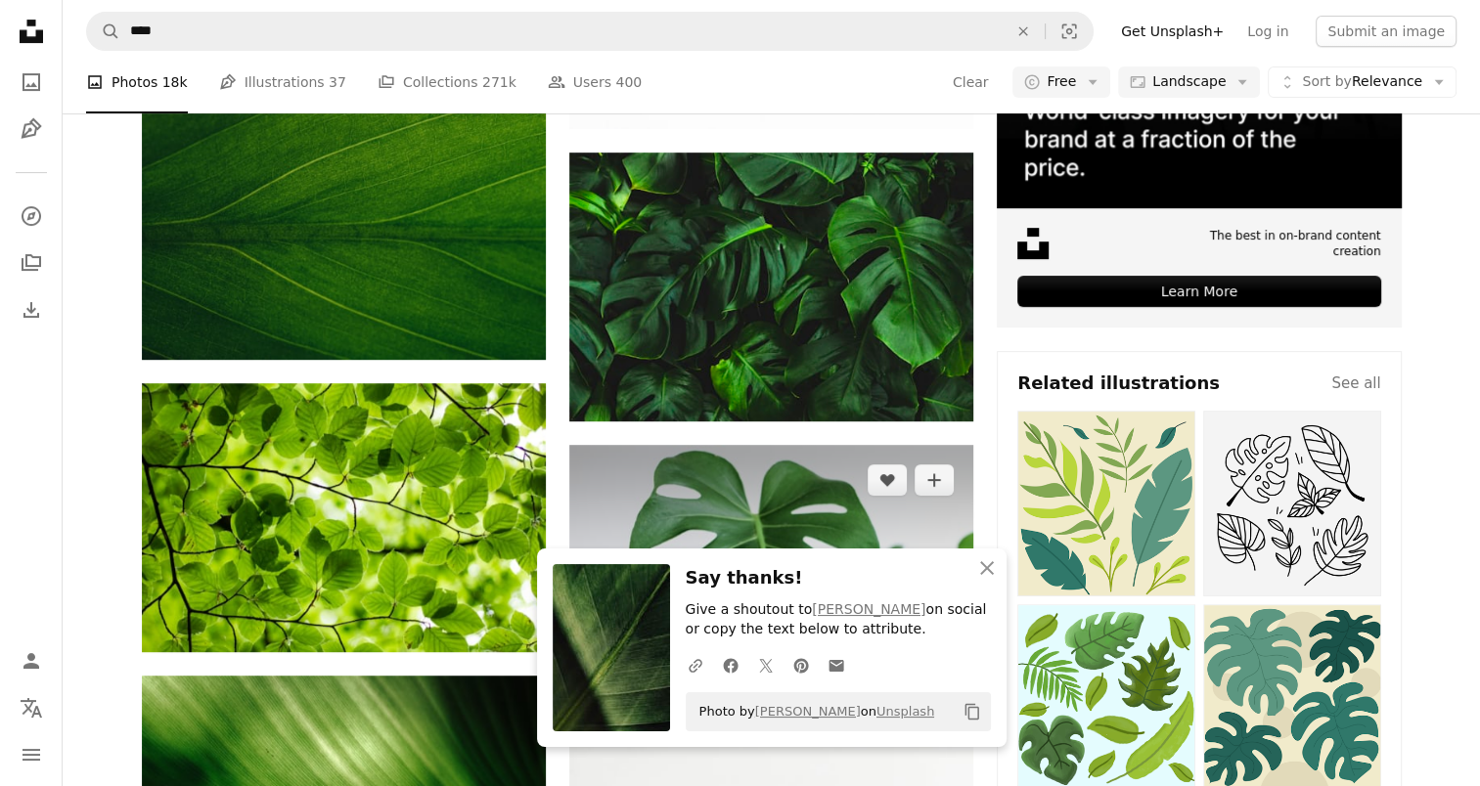
click at [915, 521] on img at bounding box center [771, 579] width 404 height 269
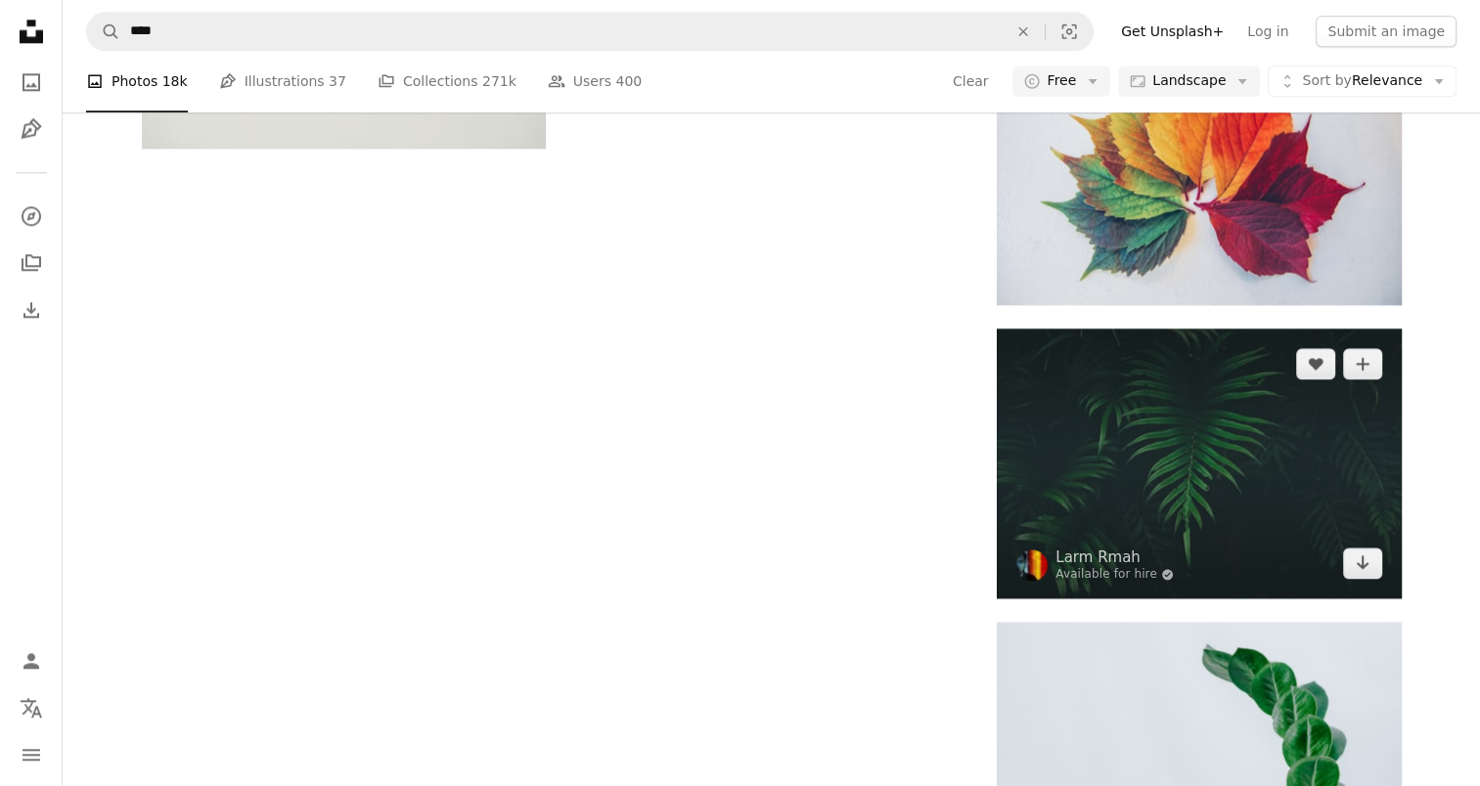
scroll to position [3423, 0]
